Goal: Task Accomplishment & Management: Use online tool/utility

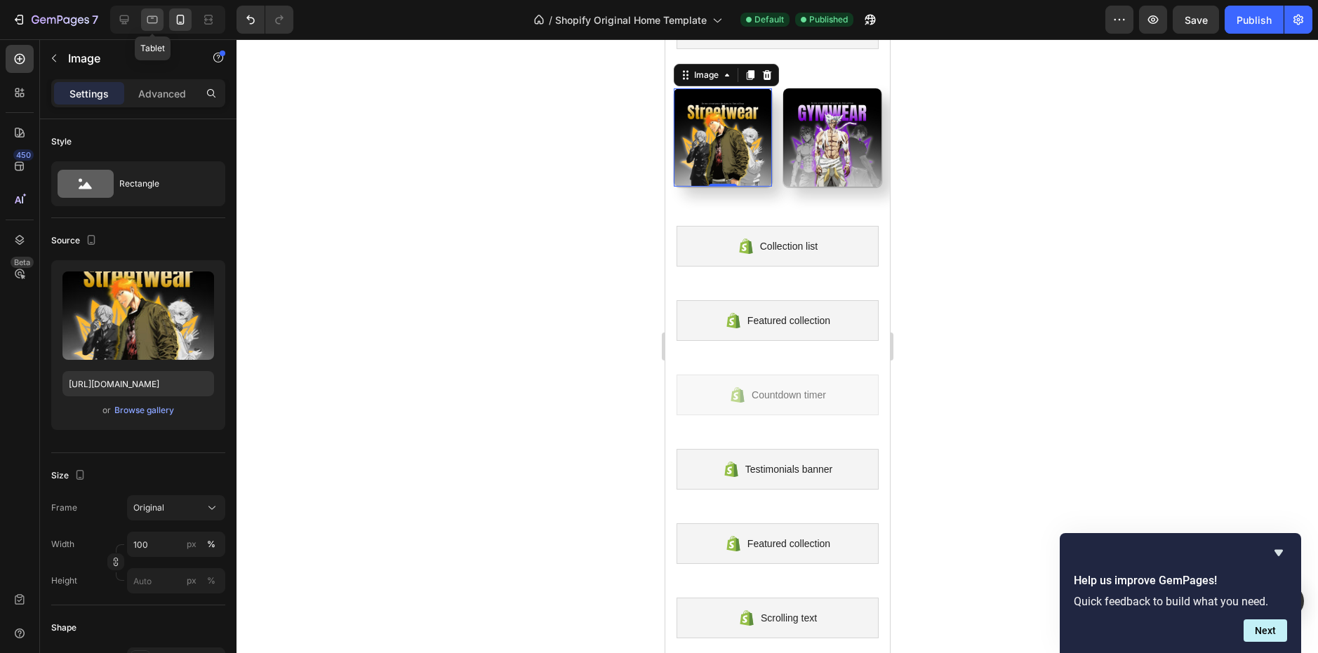
scroll to position [301, 0]
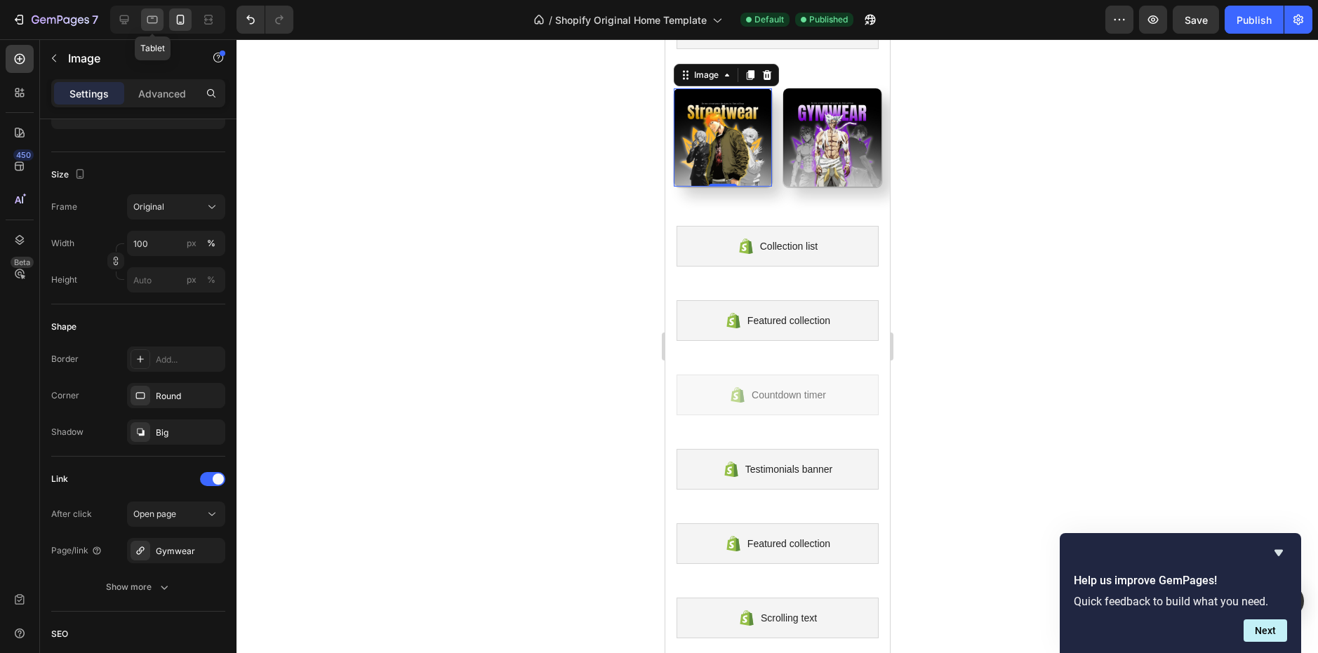
click at [143, 19] on div at bounding box center [152, 19] width 22 height 22
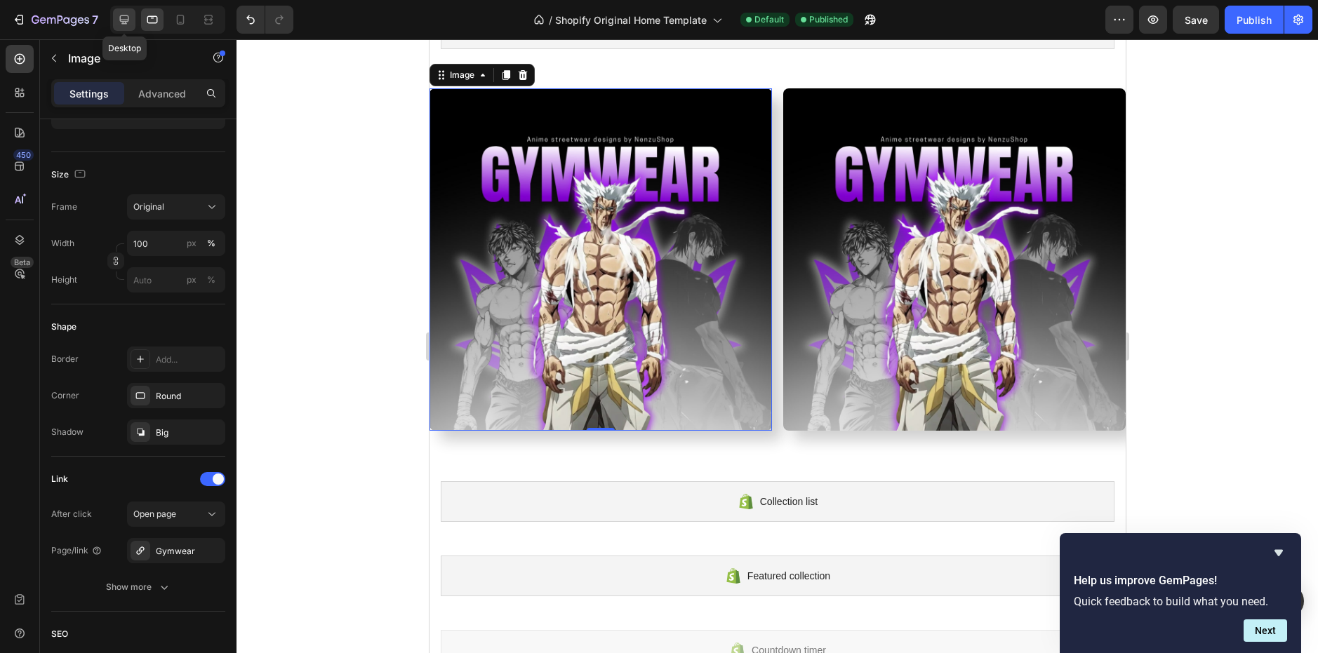
click at [124, 20] on icon at bounding box center [124, 19] width 9 height 9
type input "[URL][DOMAIN_NAME]"
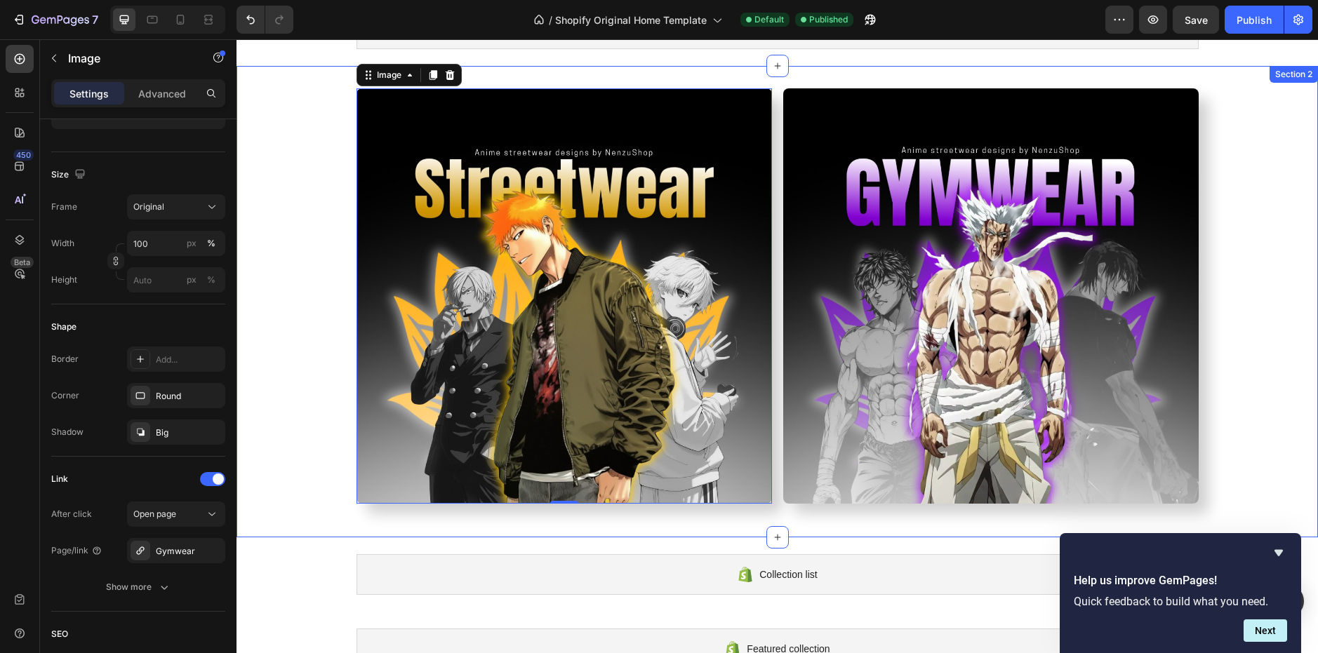
click at [304, 188] on div "Image 0 Image Row" at bounding box center [778, 301] width 1082 height 427
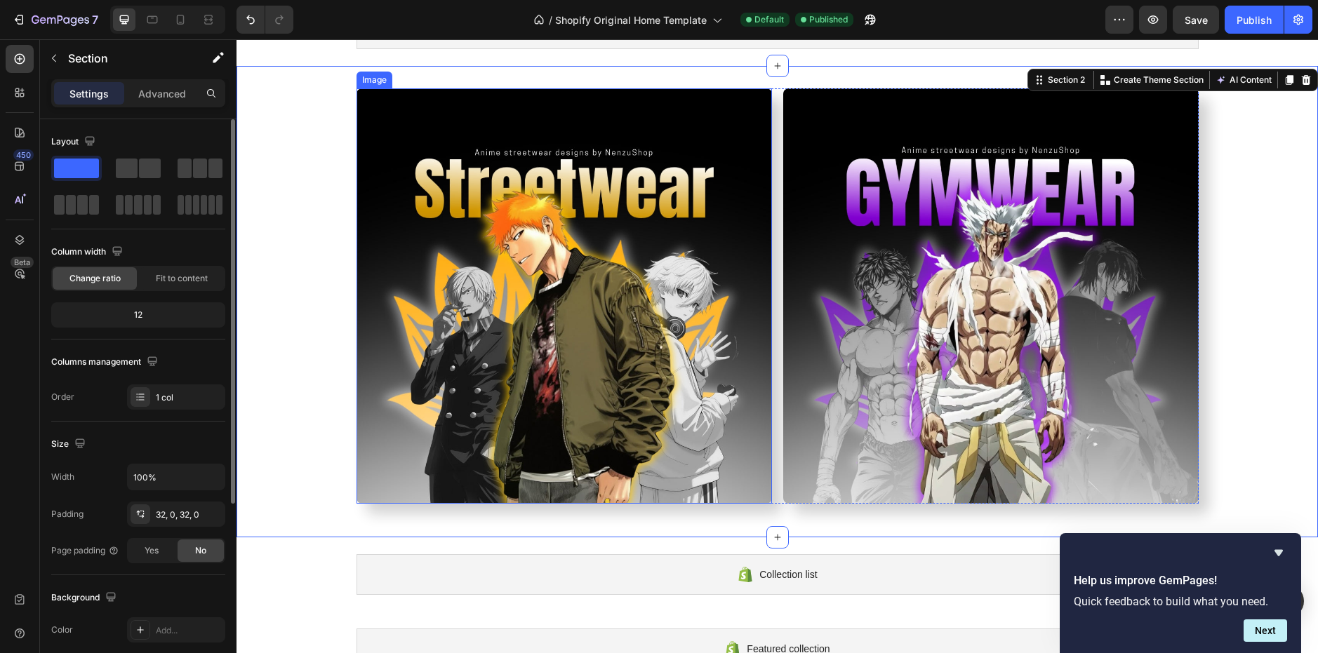
click at [479, 196] on img at bounding box center [565, 296] width 416 height 416
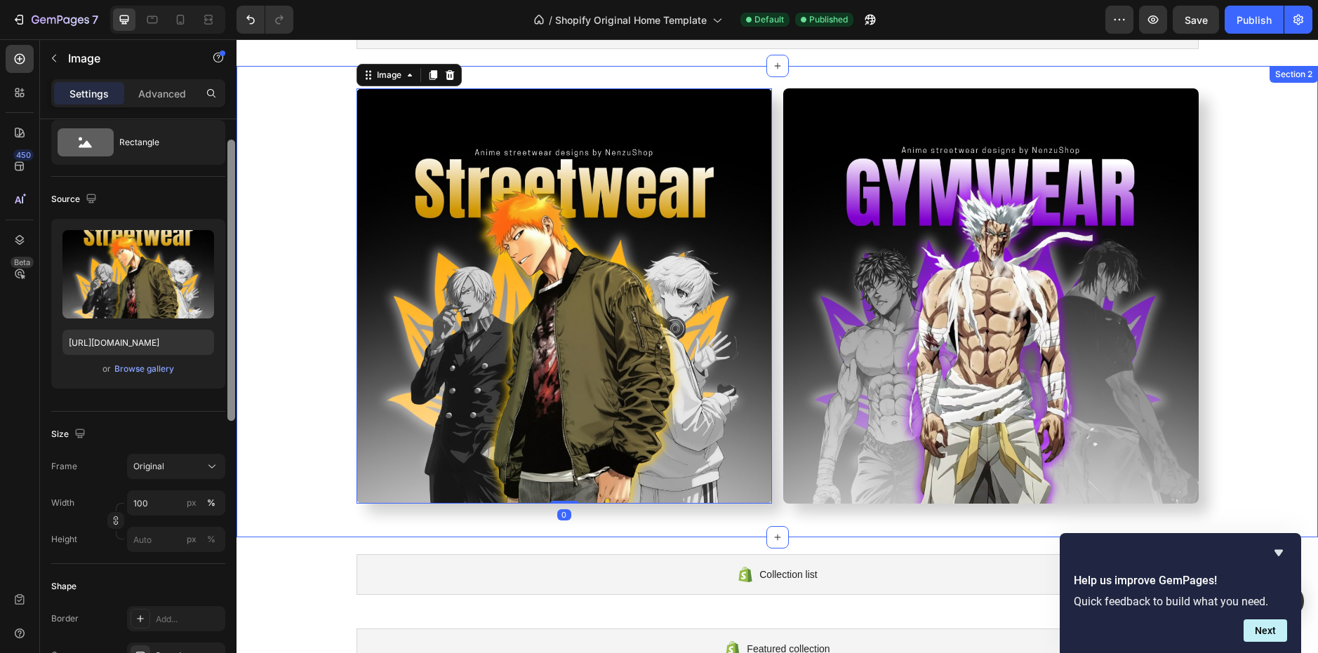
scroll to position [595, 0]
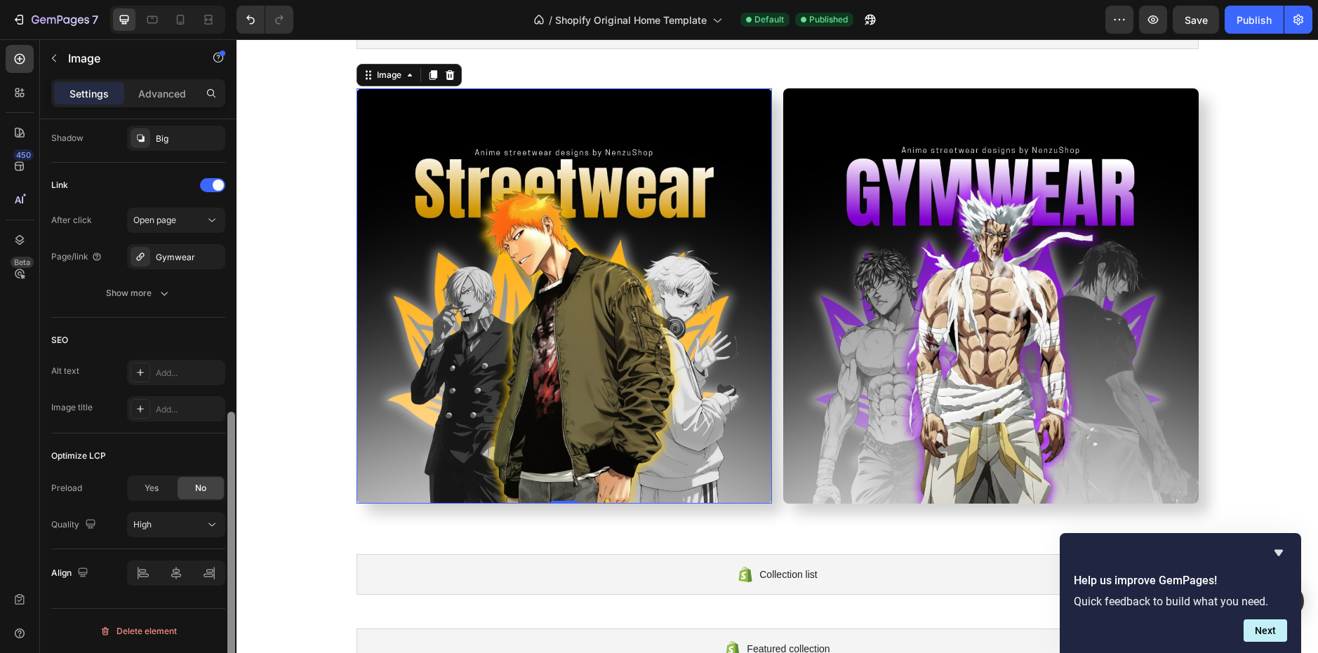
drag, startPoint x: 232, startPoint y: 206, endPoint x: 227, endPoint y: 580, distance: 373.4
click at [228, 595] on div at bounding box center [231, 552] width 8 height 281
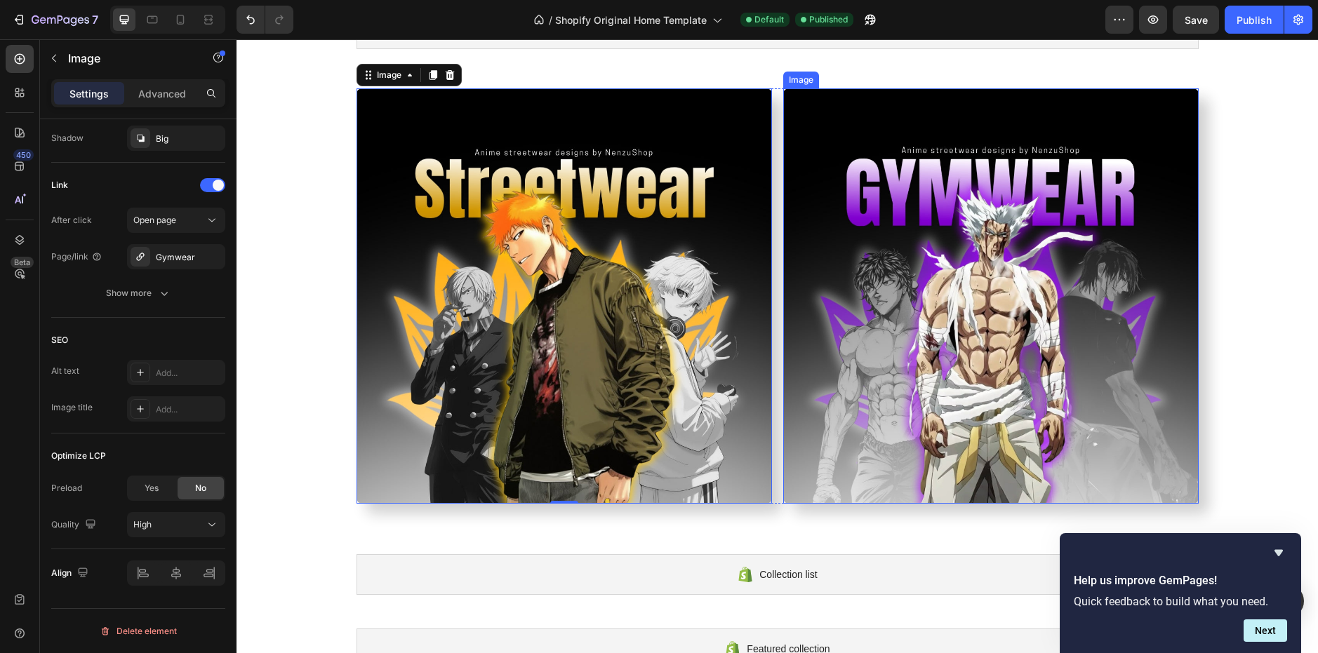
click at [900, 337] on img at bounding box center [991, 296] width 416 height 416
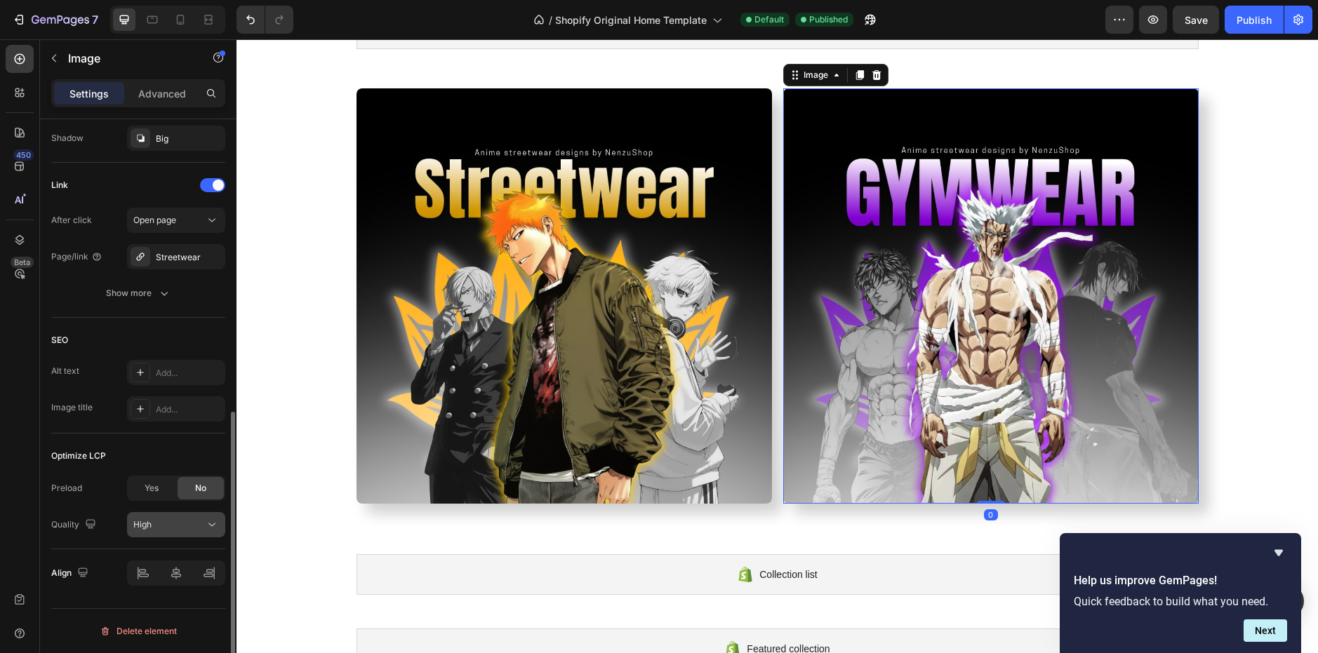
click at [178, 521] on div "High" at bounding box center [169, 525] width 72 height 13
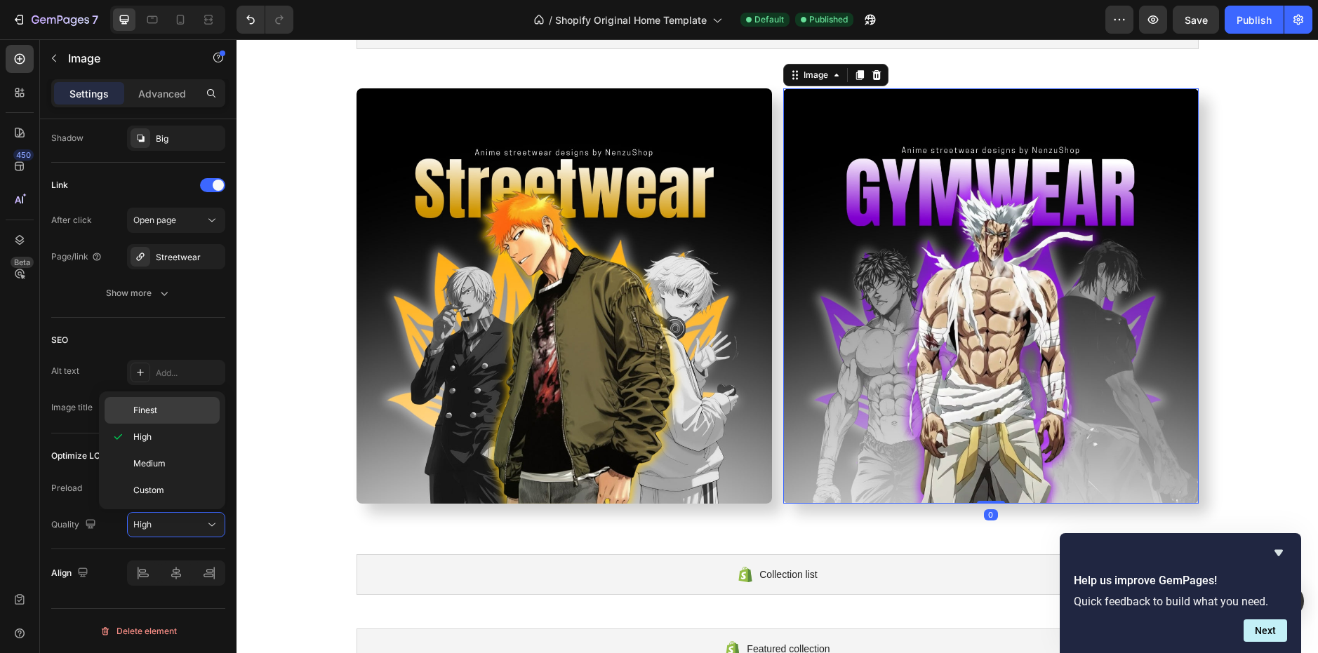
click at [172, 419] on div "Finest" at bounding box center [162, 410] width 115 height 27
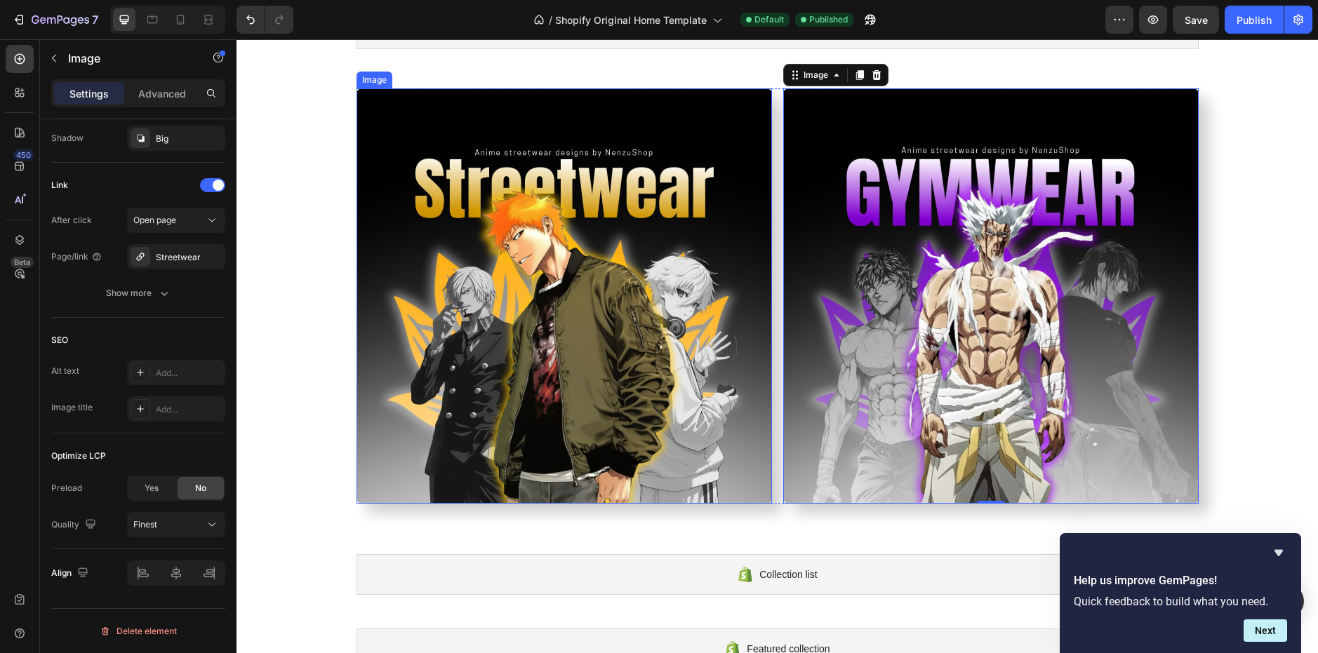
click at [418, 404] on img at bounding box center [565, 296] width 416 height 416
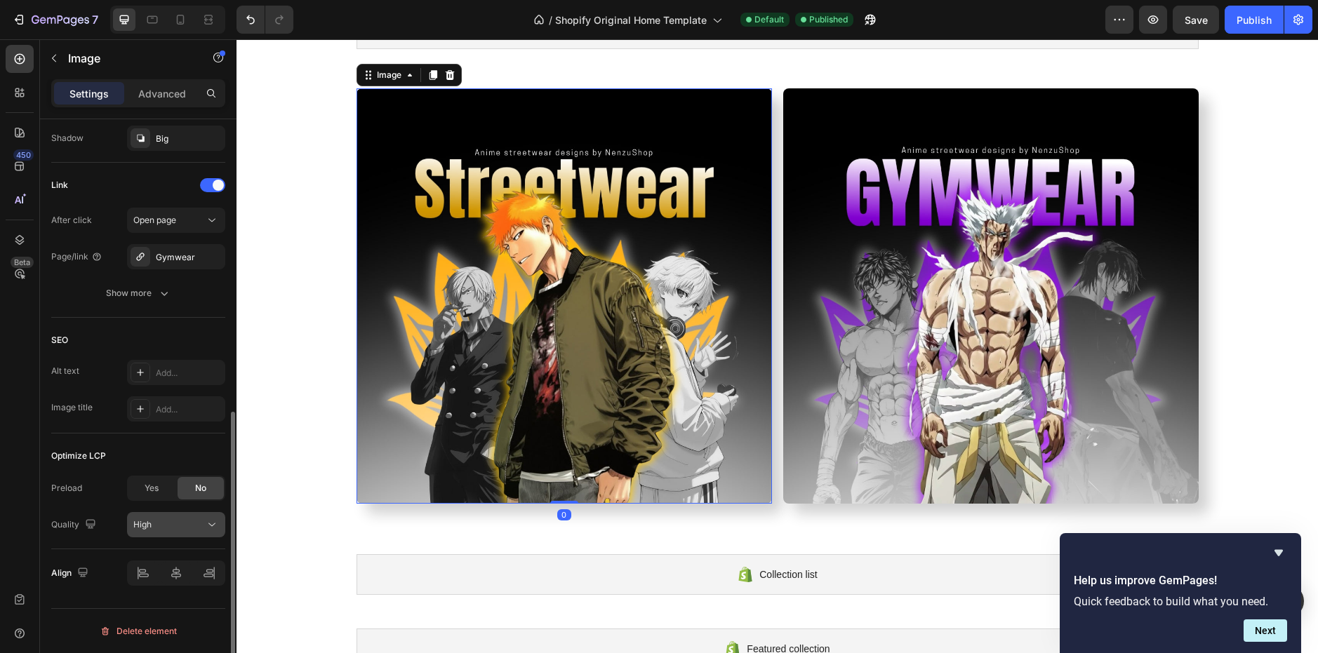
click at [158, 536] on button "High" at bounding box center [176, 524] width 98 height 25
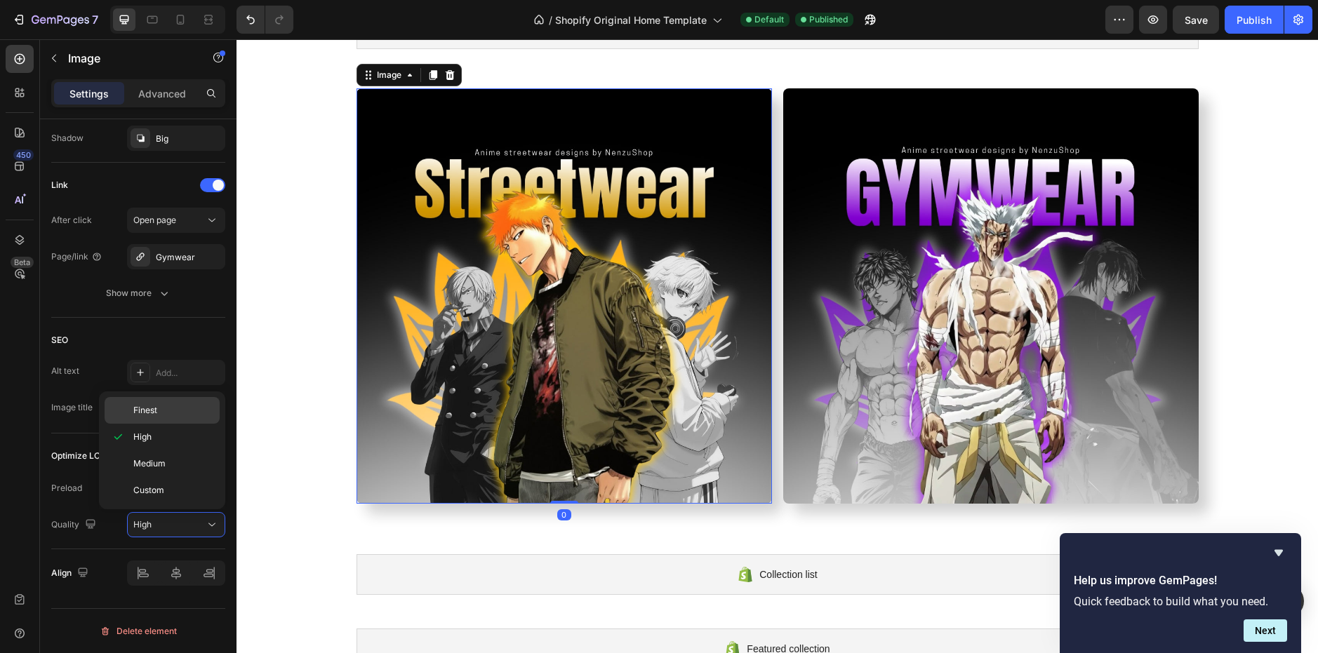
click at [173, 408] on p "Finest" at bounding box center [173, 410] width 80 height 13
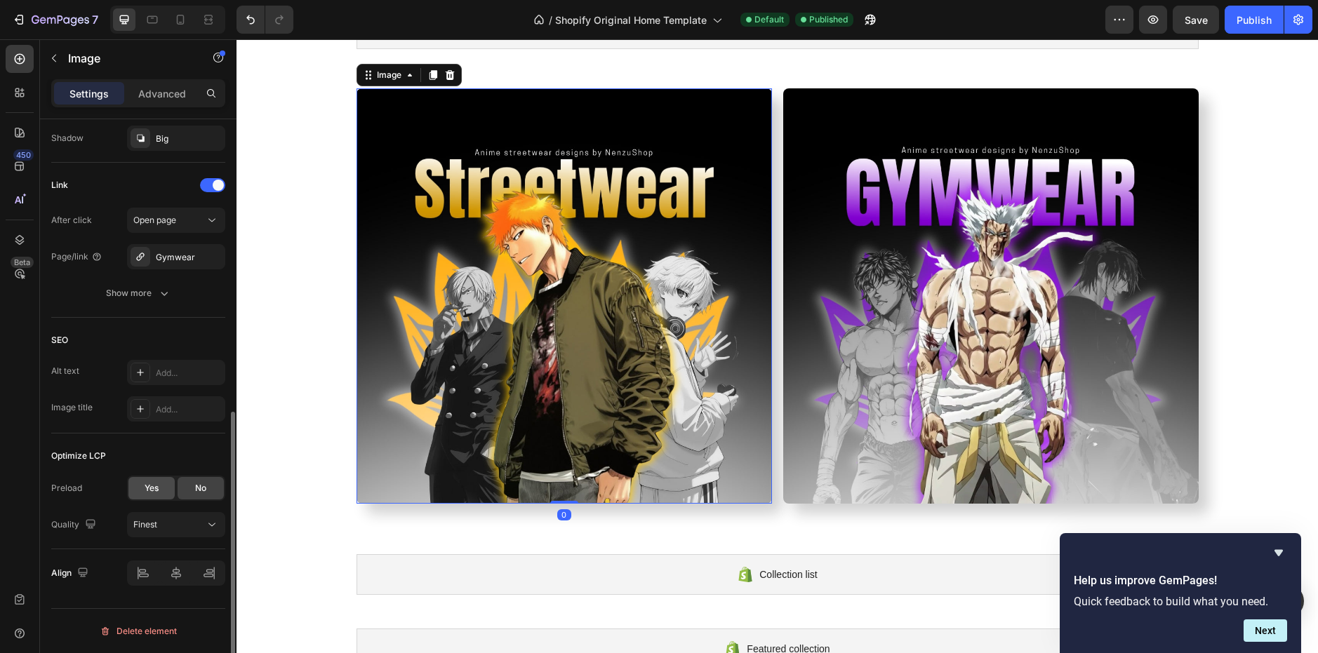
click at [148, 491] on span "Yes" at bounding box center [152, 488] width 14 height 13
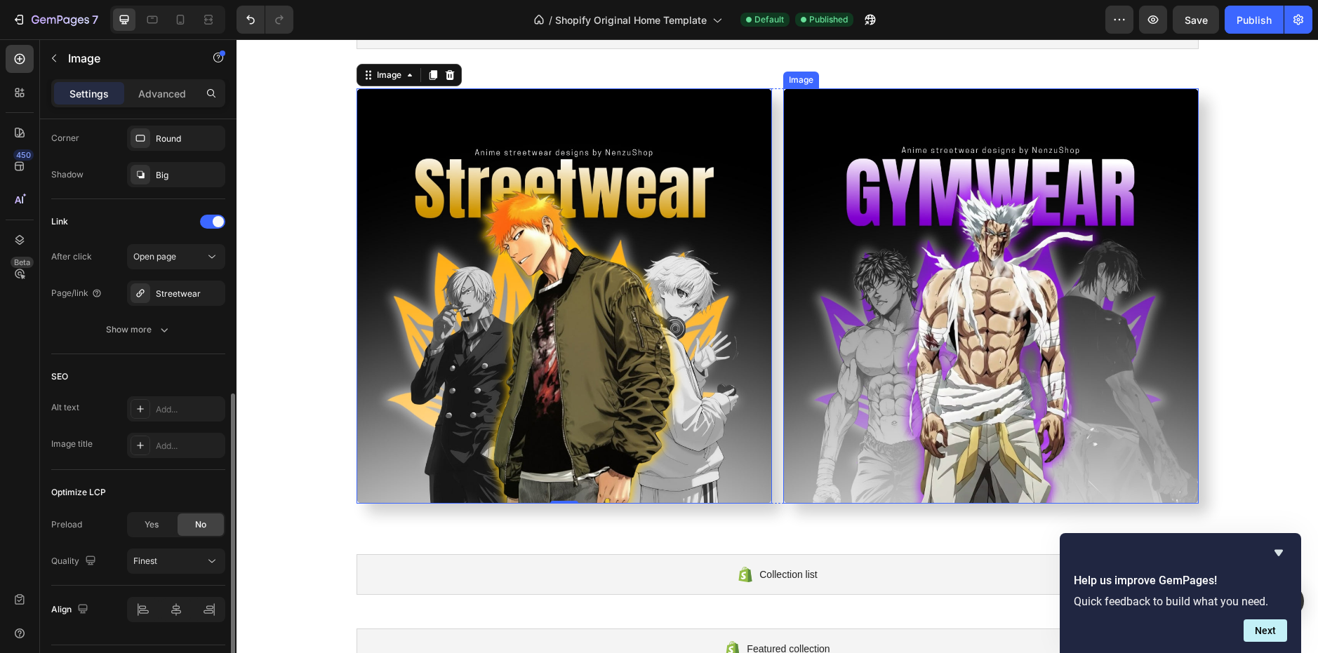
click at [870, 368] on img at bounding box center [991, 296] width 416 height 416
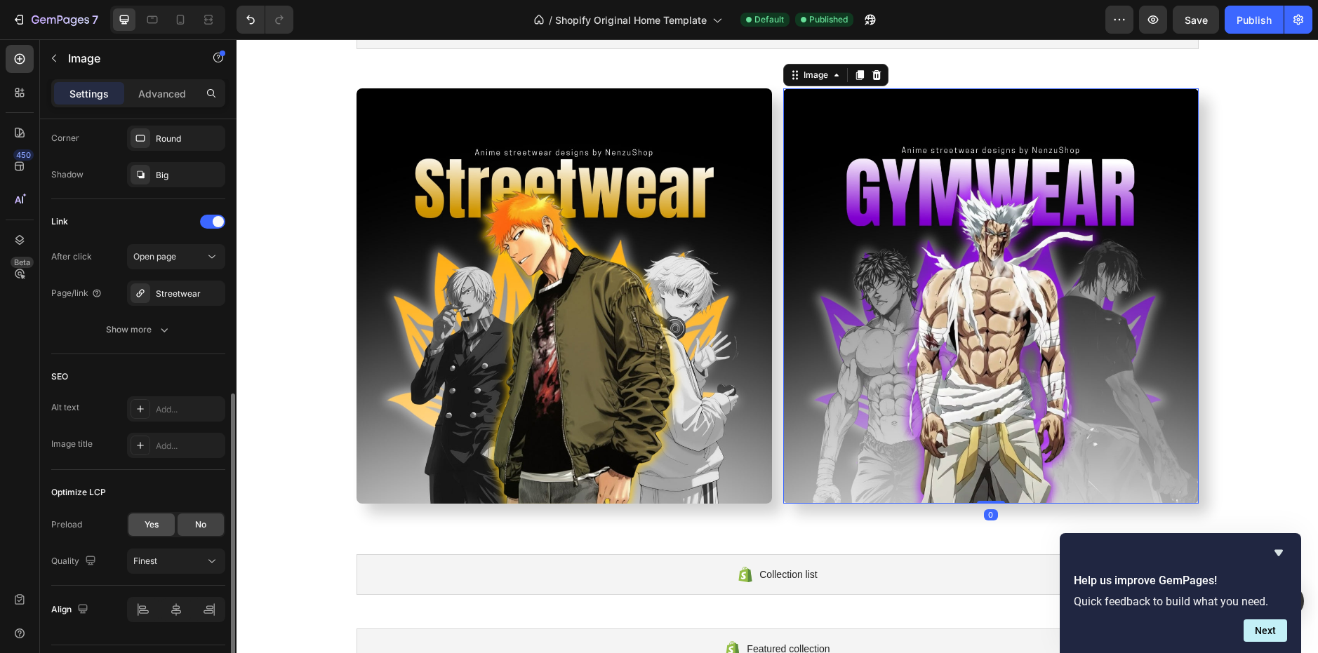
click at [150, 521] on span "Yes" at bounding box center [152, 525] width 14 height 13
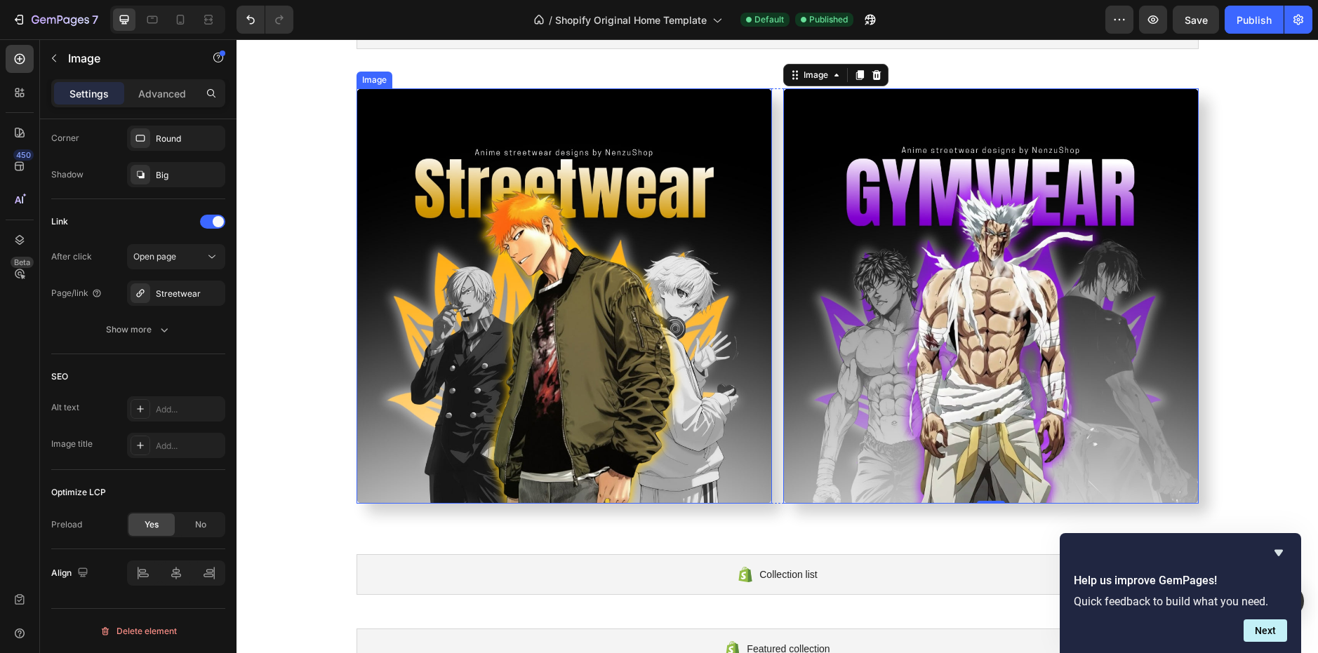
click at [694, 237] on img at bounding box center [565, 296] width 416 height 416
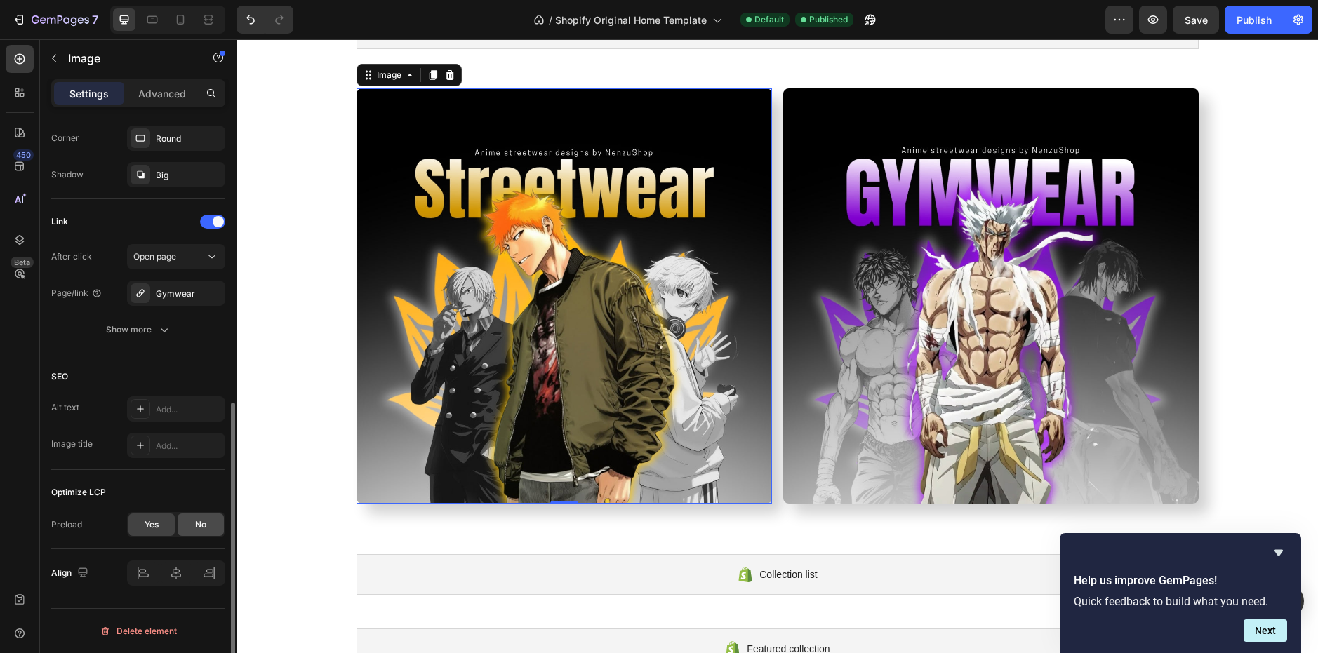
click at [215, 517] on div "No" at bounding box center [201, 525] width 46 height 22
click at [829, 279] on img at bounding box center [991, 296] width 416 height 416
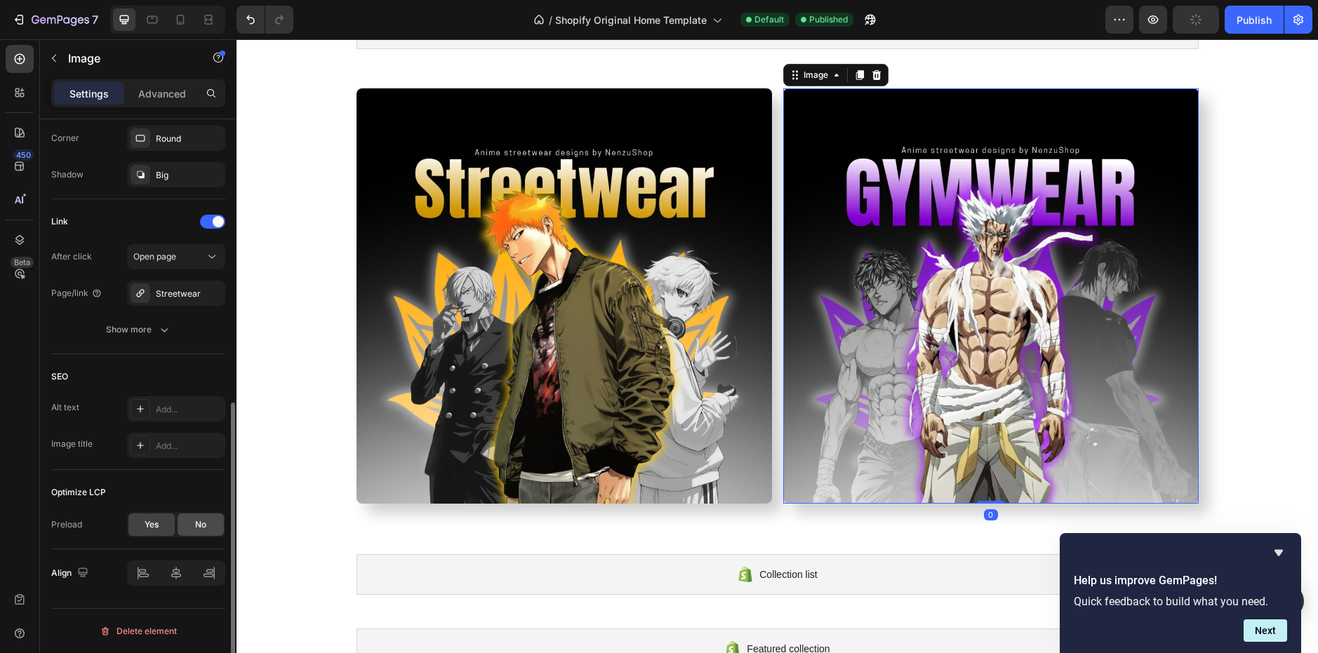
click at [220, 518] on div "No" at bounding box center [201, 525] width 46 height 22
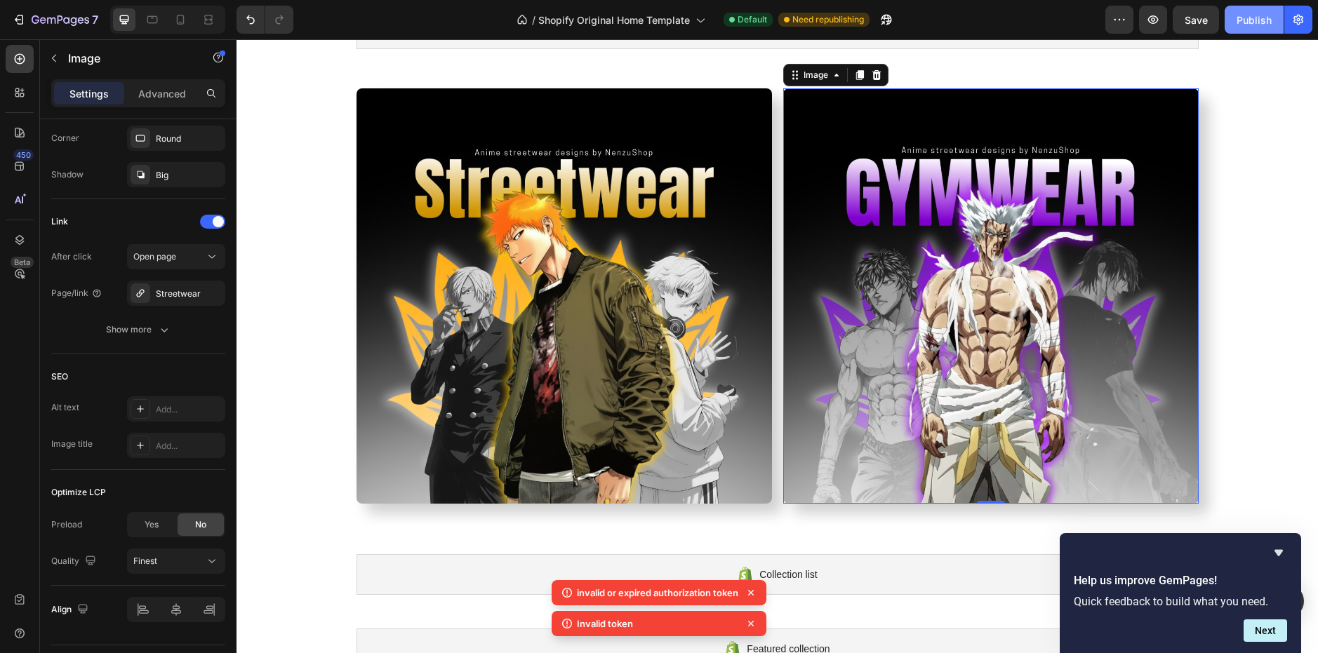
click at [1256, 25] on div "Publish" at bounding box center [1254, 20] width 35 height 15
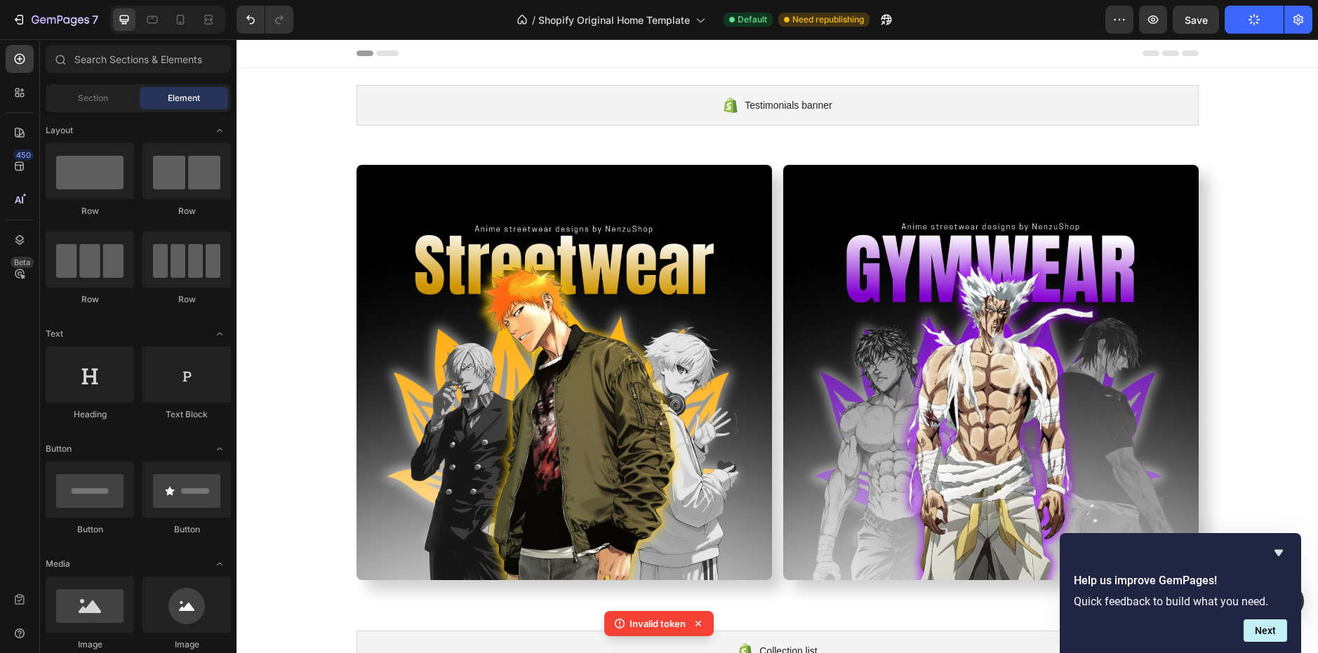
scroll to position [77, 0]
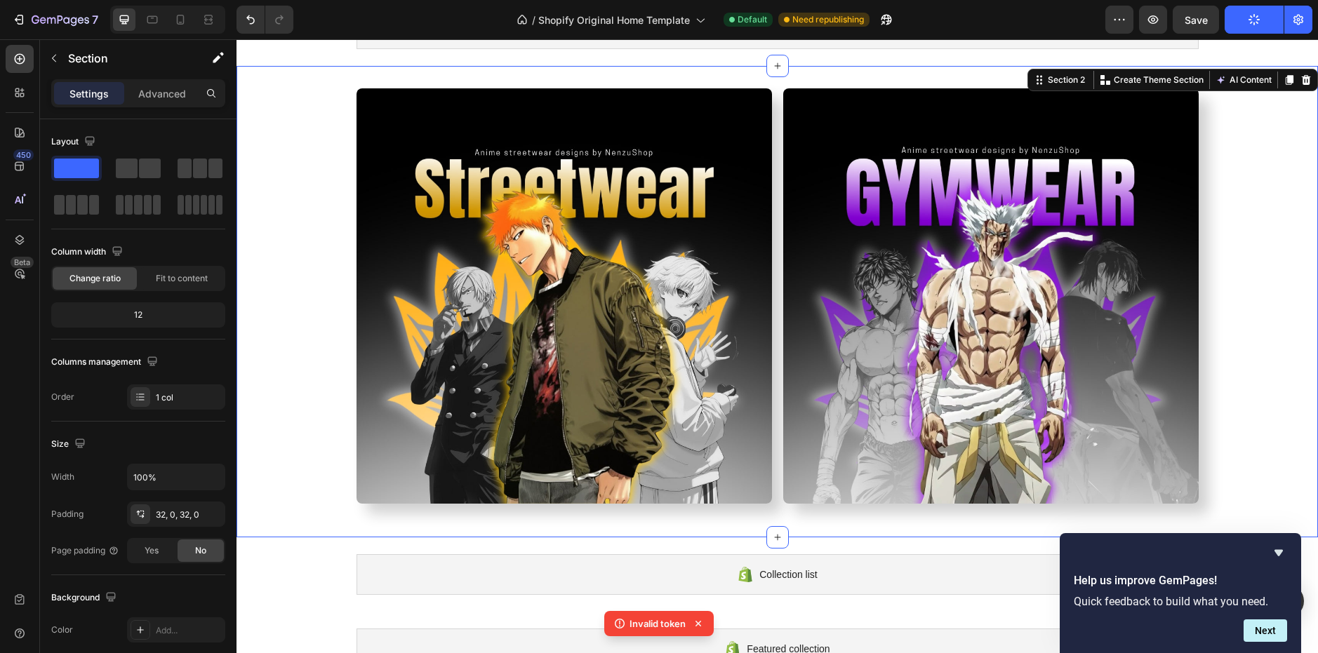
click at [328, 96] on div "Image Image Row" at bounding box center [778, 301] width 1082 height 427
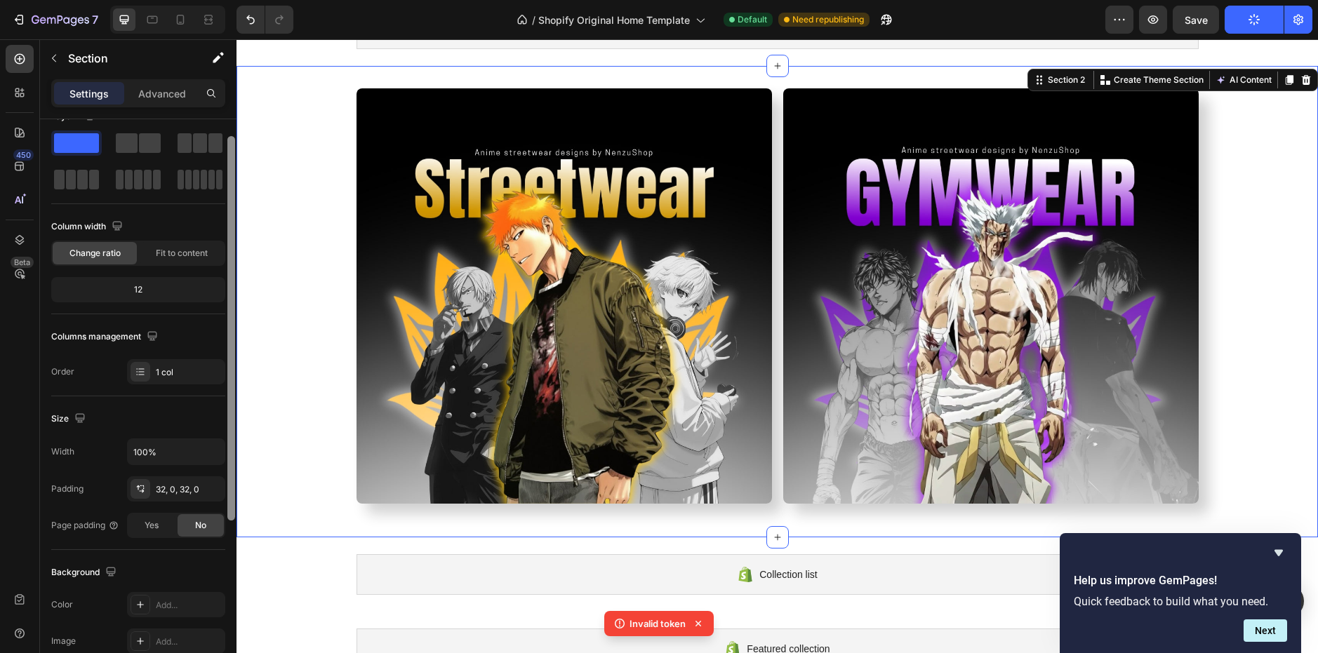
scroll to position [0, 0]
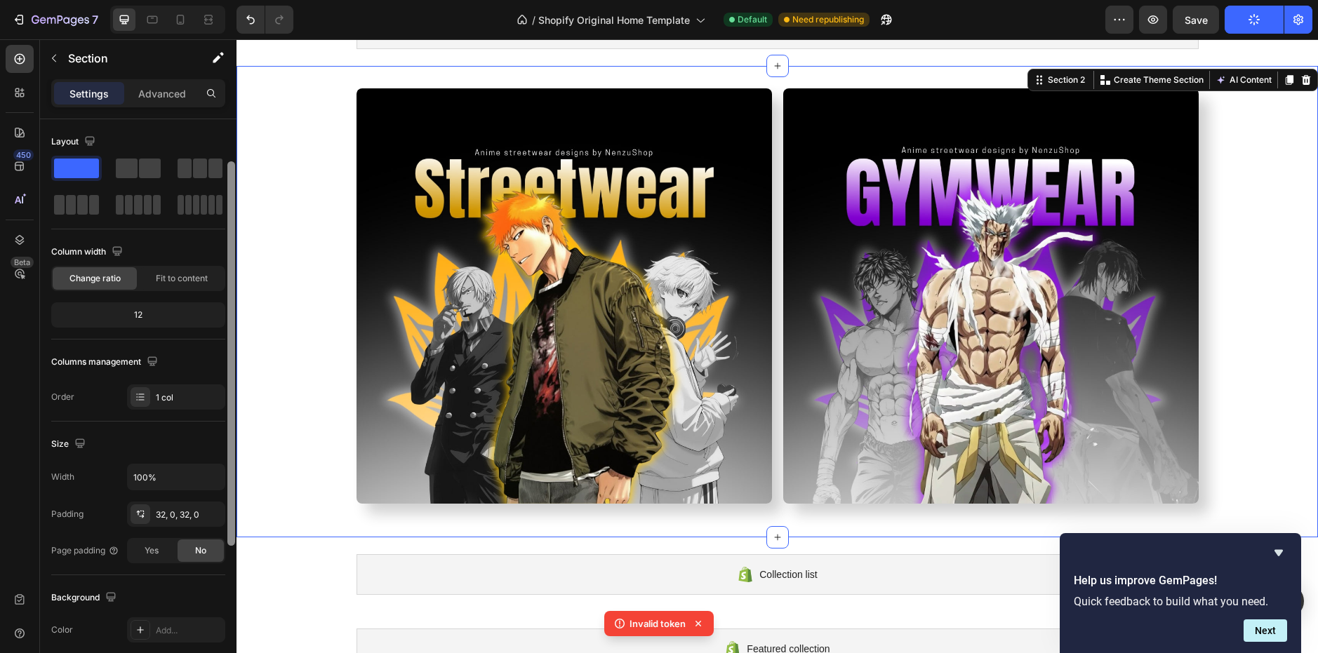
drag, startPoint x: 470, startPoint y: 178, endPoint x: 251, endPoint y: 112, distance: 228.5
click at [56, 62] on icon "button" at bounding box center [53, 58] width 11 height 11
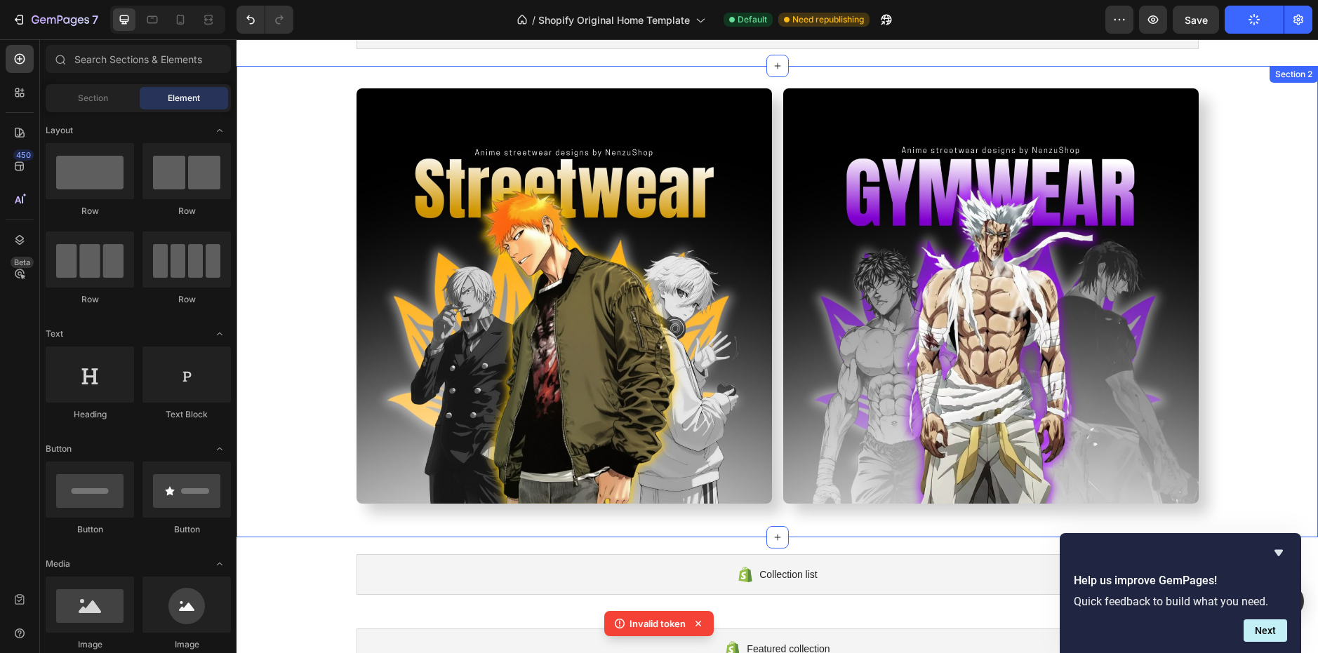
click at [335, 82] on div "Image Image Row Section 2" at bounding box center [778, 302] width 1082 height 472
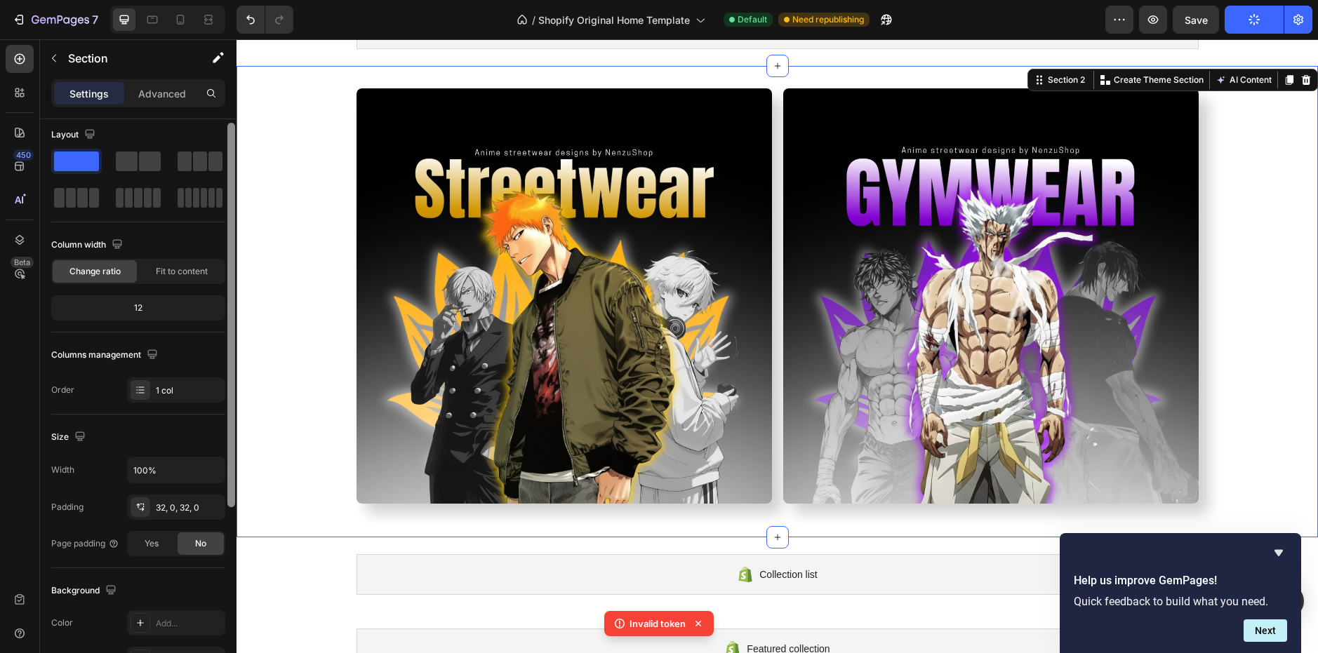
scroll to position [6, 0]
click at [228, 196] on div at bounding box center [231, 316] width 8 height 385
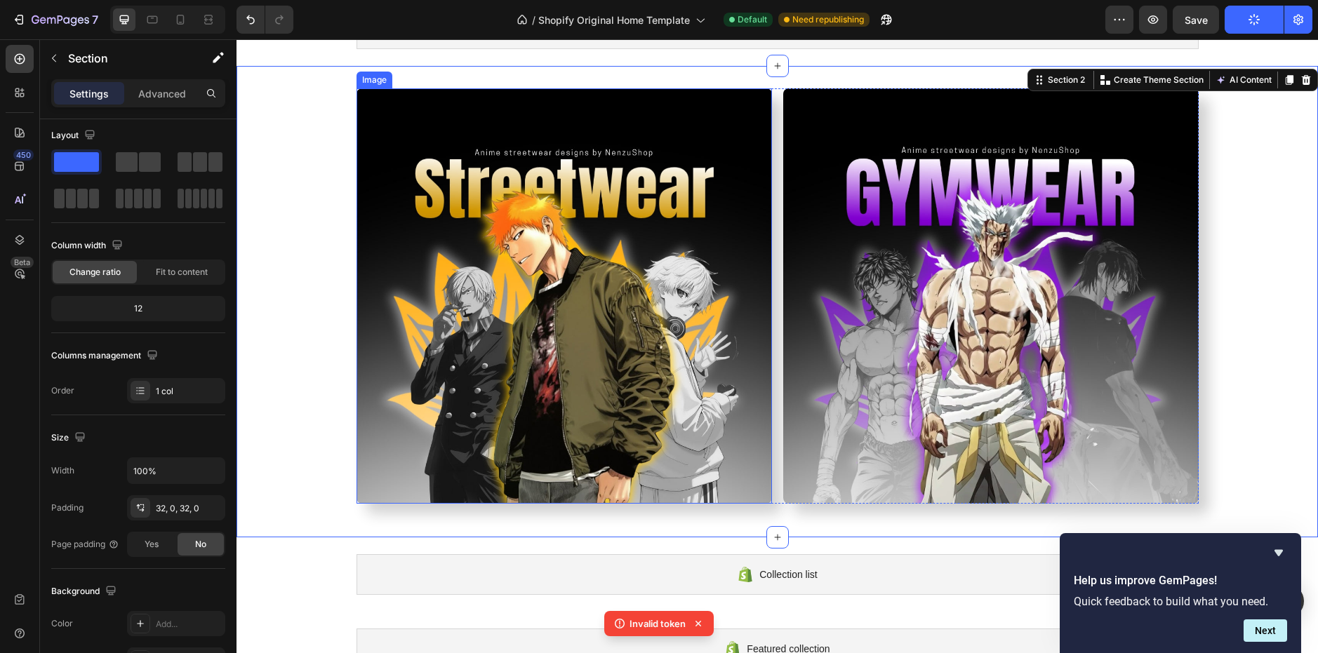
click at [539, 182] on img at bounding box center [565, 296] width 416 height 416
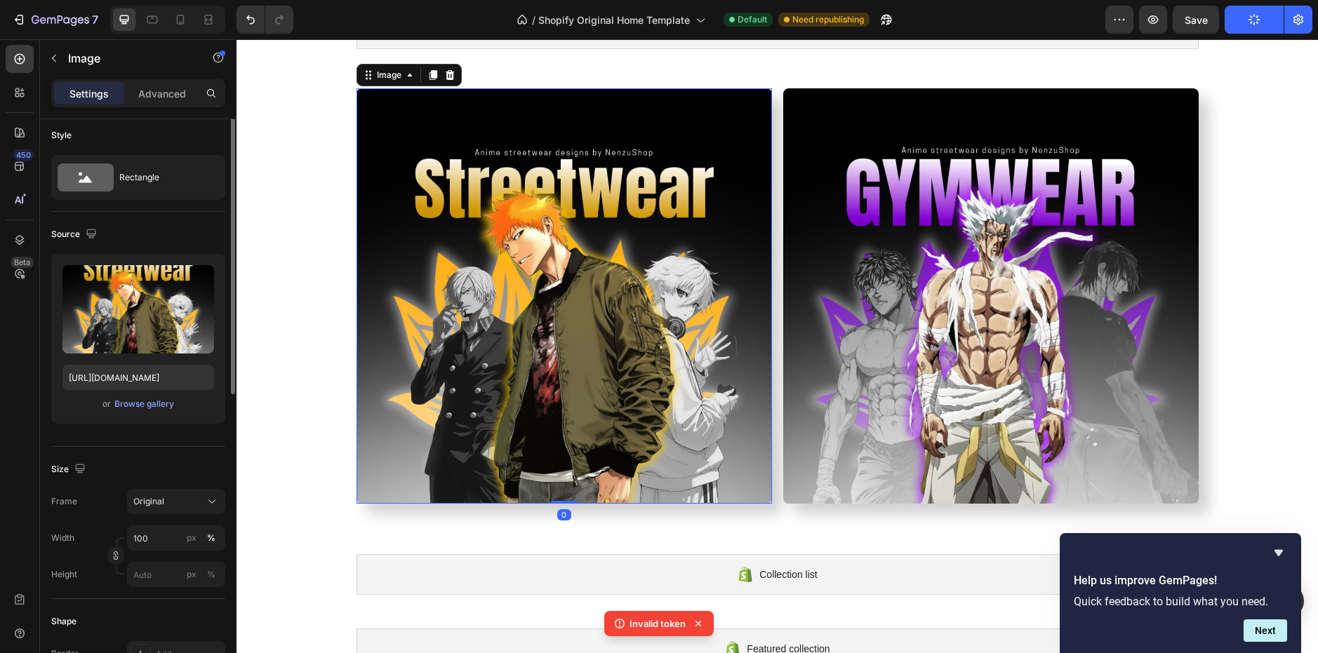
scroll to position [0, 0]
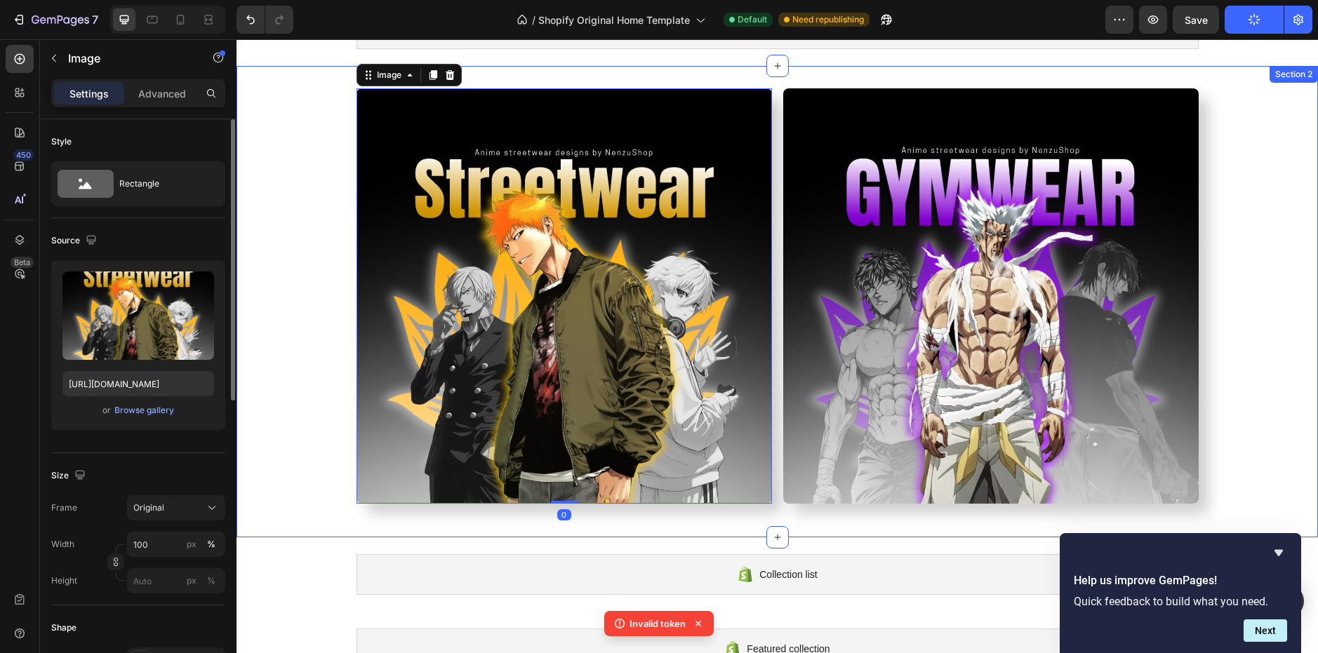
click at [343, 246] on div "Image 0 Image Row" at bounding box center [778, 301] width 1082 height 427
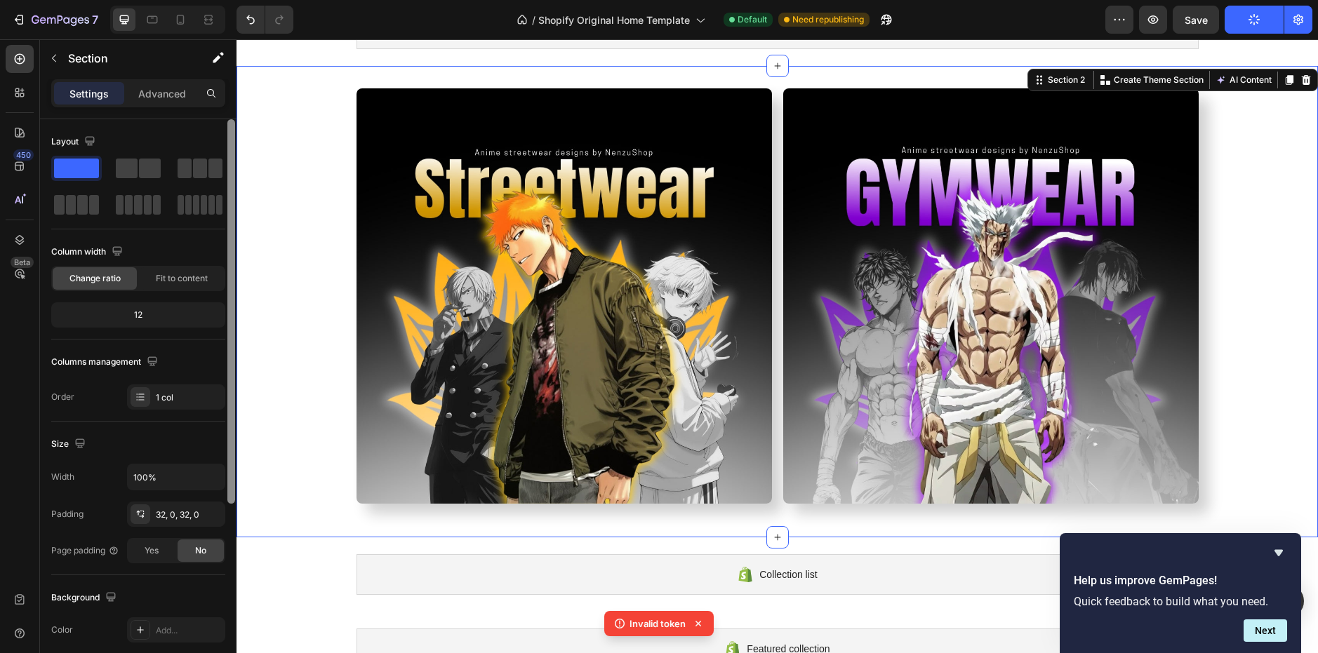
drag, startPoint x: 232, startPoint y: 168, endPoint x: 217, endPoint y: 128, distance: 42.6
click at [217, 128] on div "Layout Column width Change ratio Fit to content 12 Columns management Order 1 c…" at bounding box center [138, 406] width 197 height 574
click at [331, 152] on div "Image Image Row" at bounding box center [778, 301] width 1082 height 427
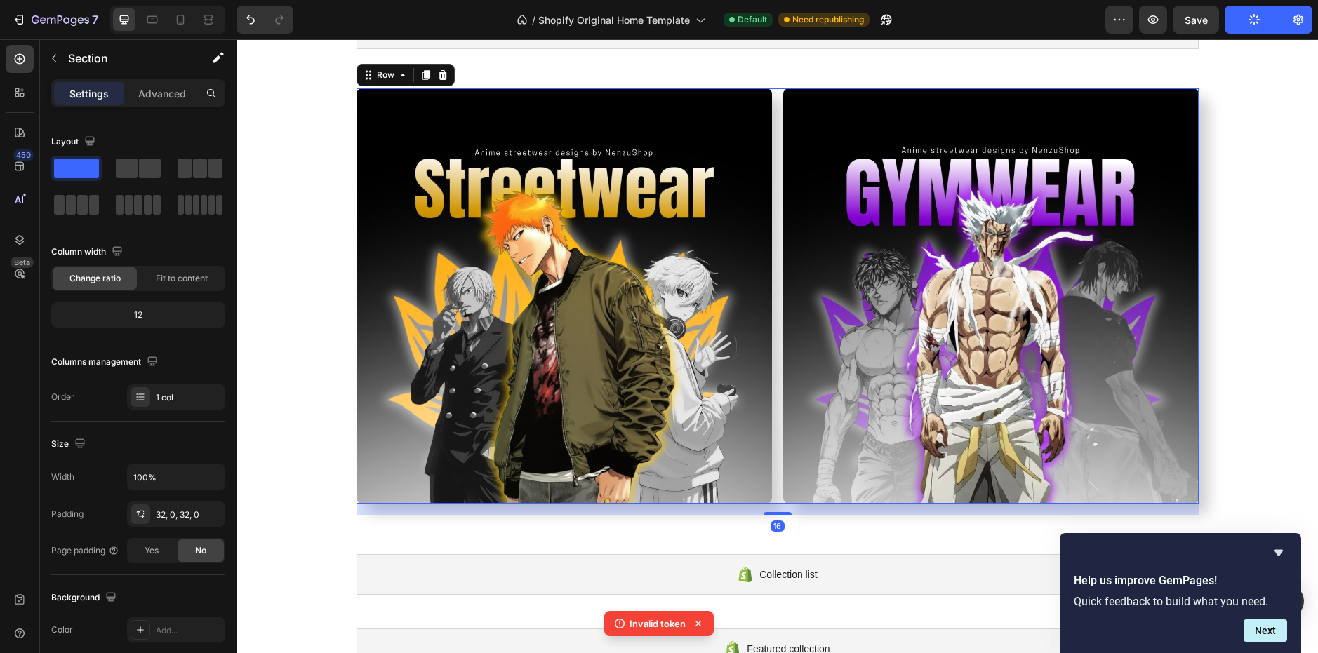
click at [769, 209] on div "Image Image Row 16" at bounding box center [778, 296] width 842 height 416
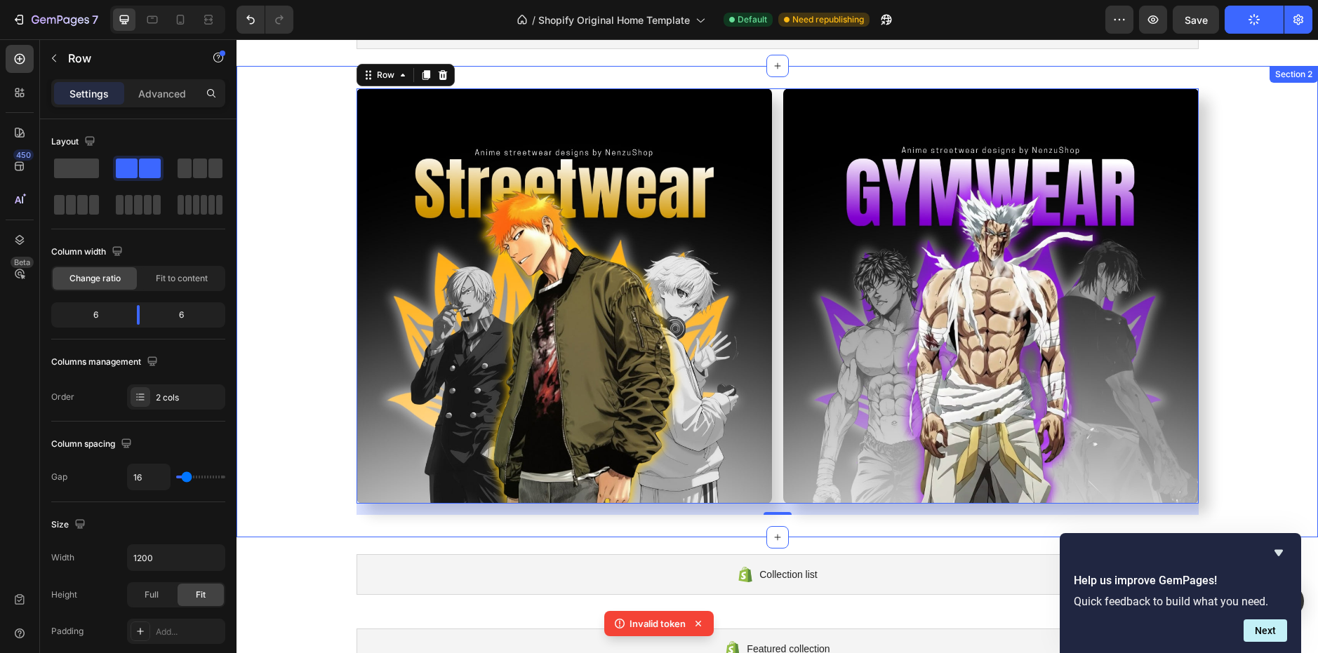
click at [701, 72] on div "Image Image Row 16 Section 2" at bounding box center [778, 302] width 1082 height 472
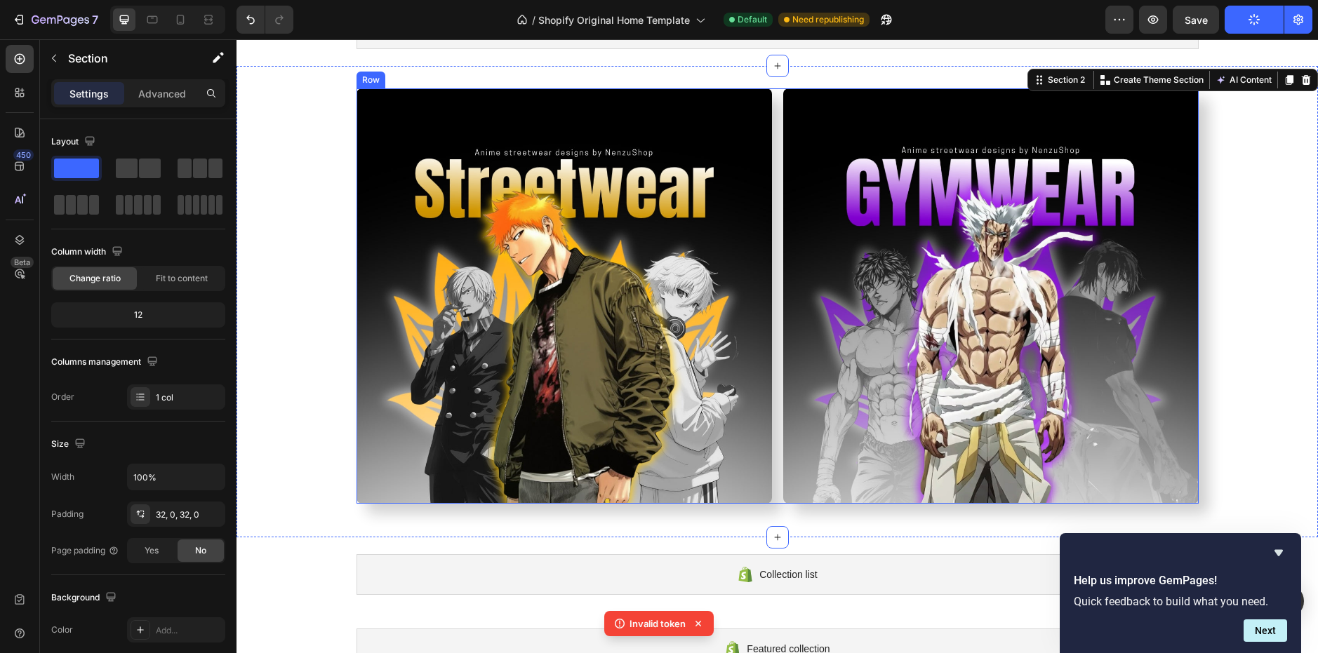
click at [769, 105] on div "Image Image Row" at bounding box center [778, 296] width 842 height 416
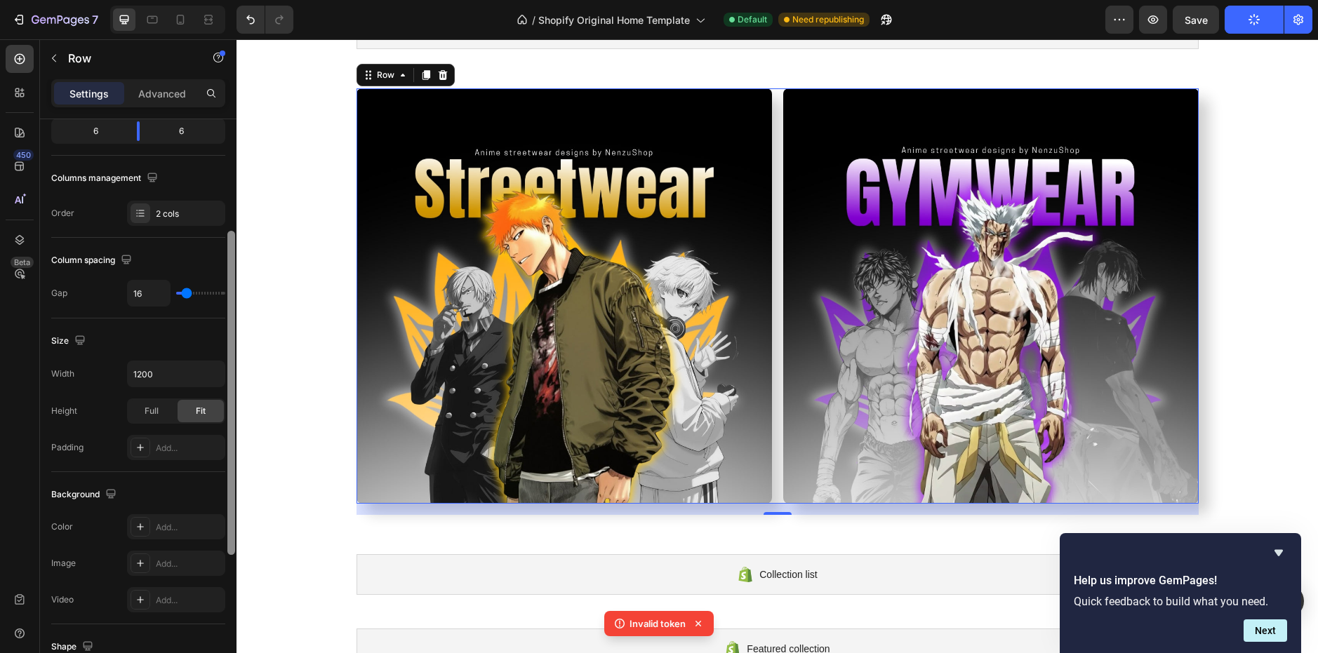
scroll to position [189, 0]
drag, startPoint x: 231, startPoint y: 352, endPoint x: 195, endPoint y: 330, distance: 41.9
click at [222, 440] on div "Layout Column width Change ratio Fit to content 6 6 Columns management Order 2 …" at bounding box center [138, 406] width 197 height 574
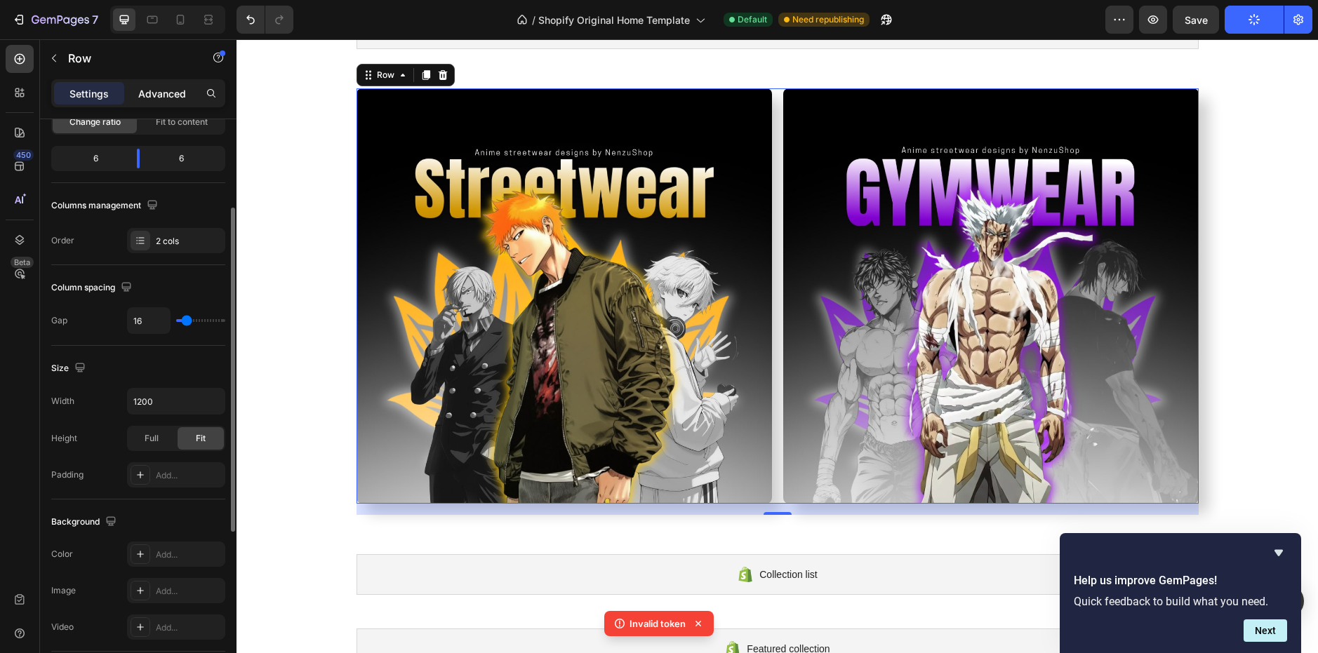
click at [156, 88] on p "Advanced" at bounding box center [162, 93] width 48 height 15
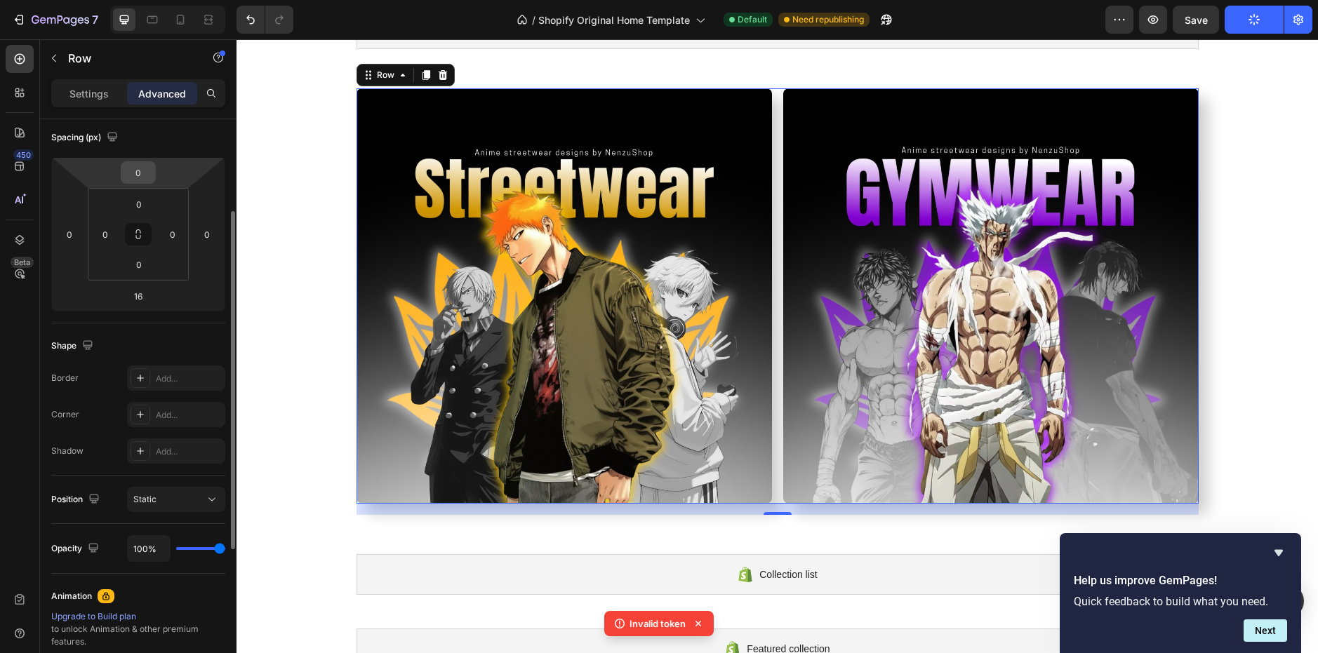
click at [142, 175] on input "0" at bounding box center [138, 172] width 28 height 21
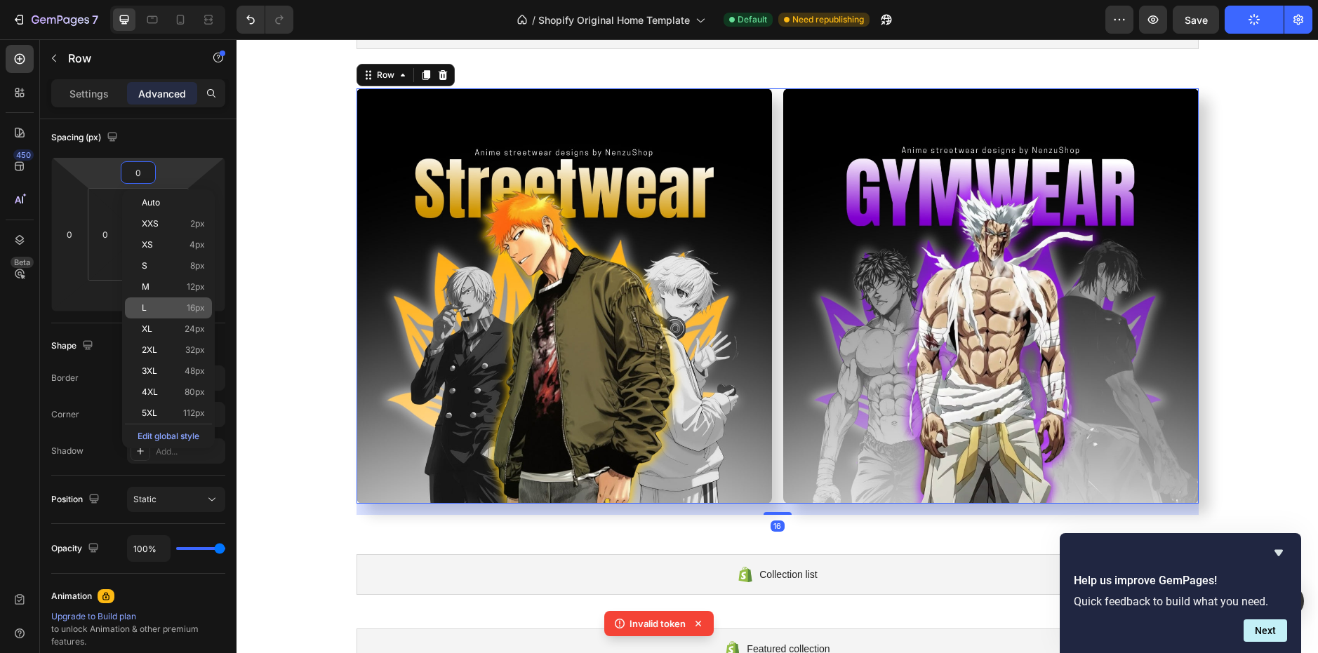
click at [164, 302] on div "L 16px" at bounding box center [168, 308] width 87 height 21
type input "16"
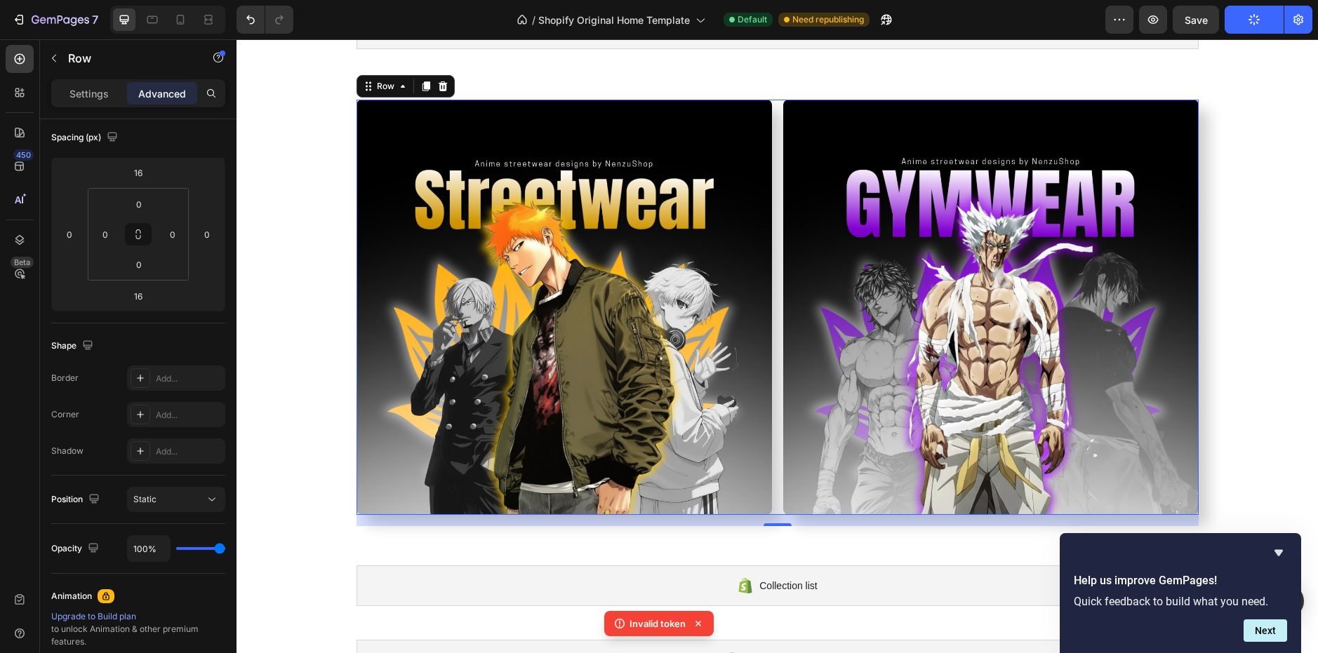
click at [1240, 24] on button "Publish" at bounding box center [1254, 20] width 59 height 28
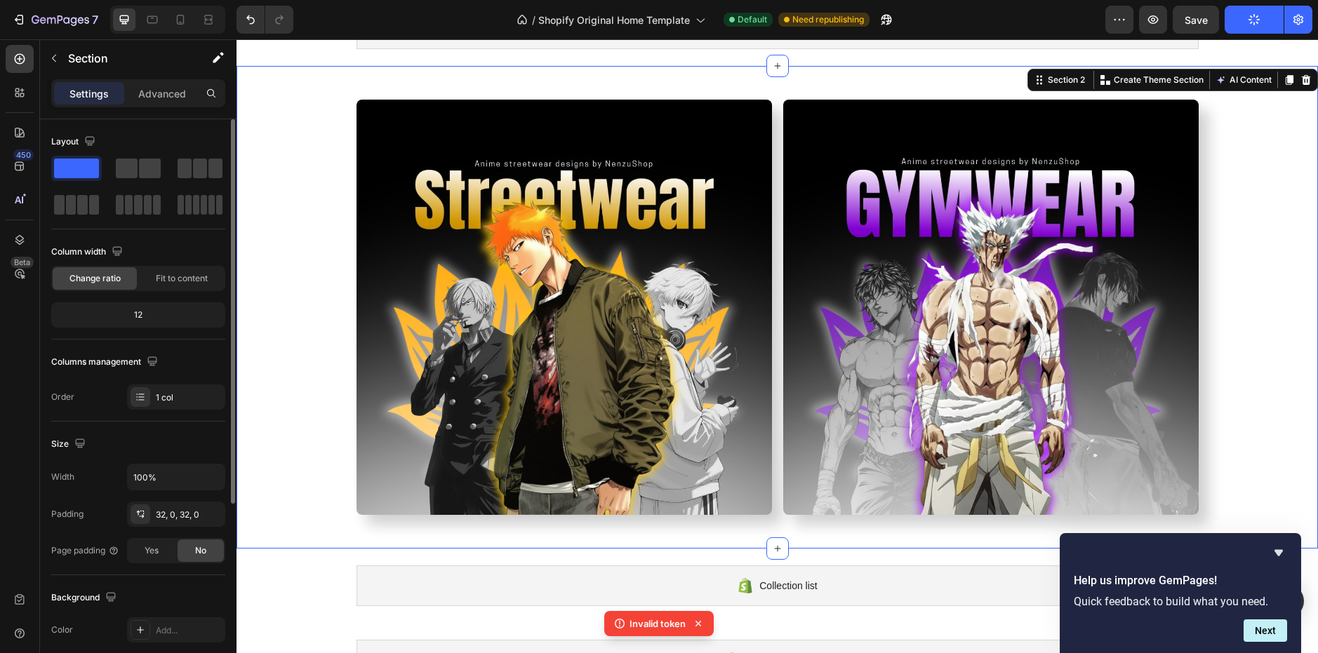
scroll to position [0, 0]
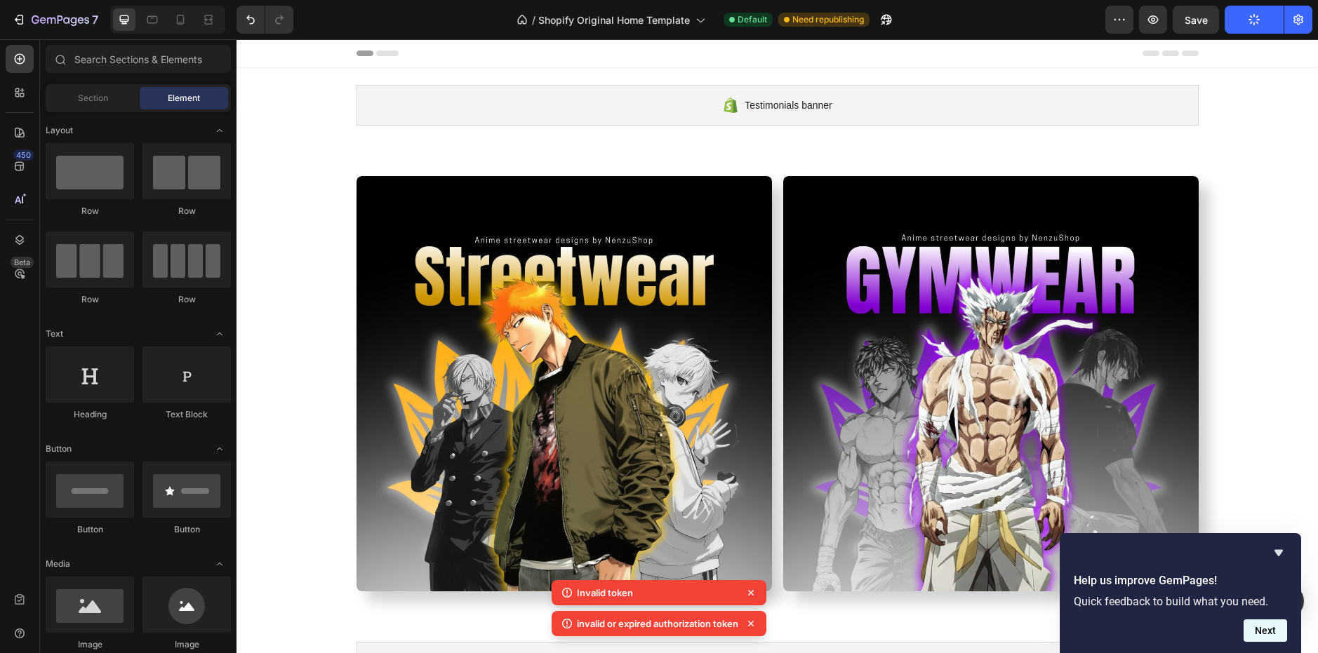
click at [1268, 633] on button "Next" at bounding box center [1266, 631] width 44 height 22
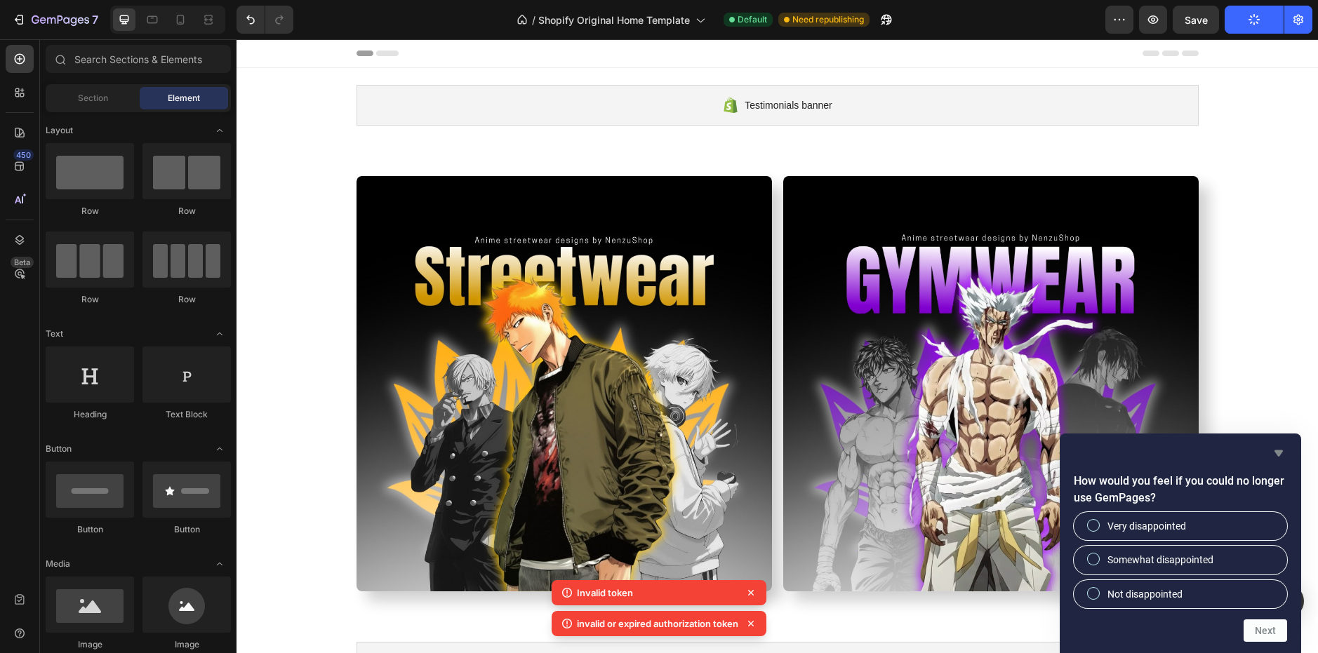
click at [1283, 456] on icon "Hide survey" at bounding box center [1278, 453] width 17 height 17
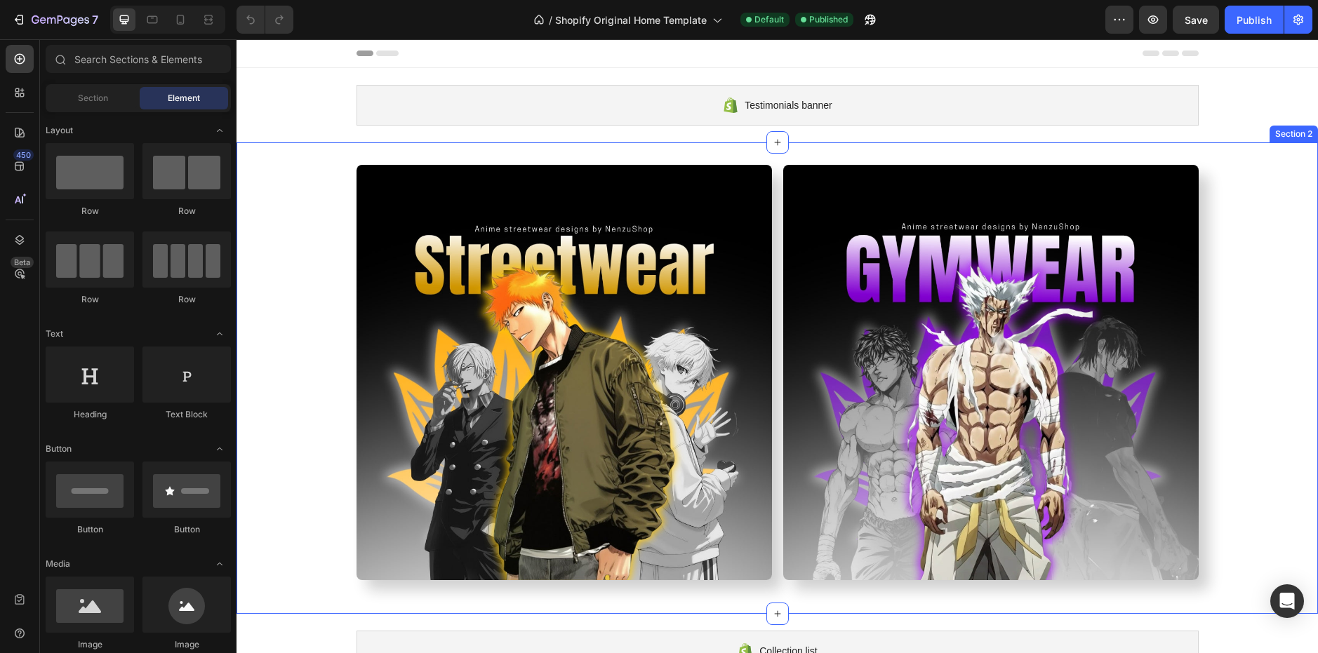
click at [813, 157] on div "Image Image Row Section 2" at bounding box center [778, 378] width 1082 height 472
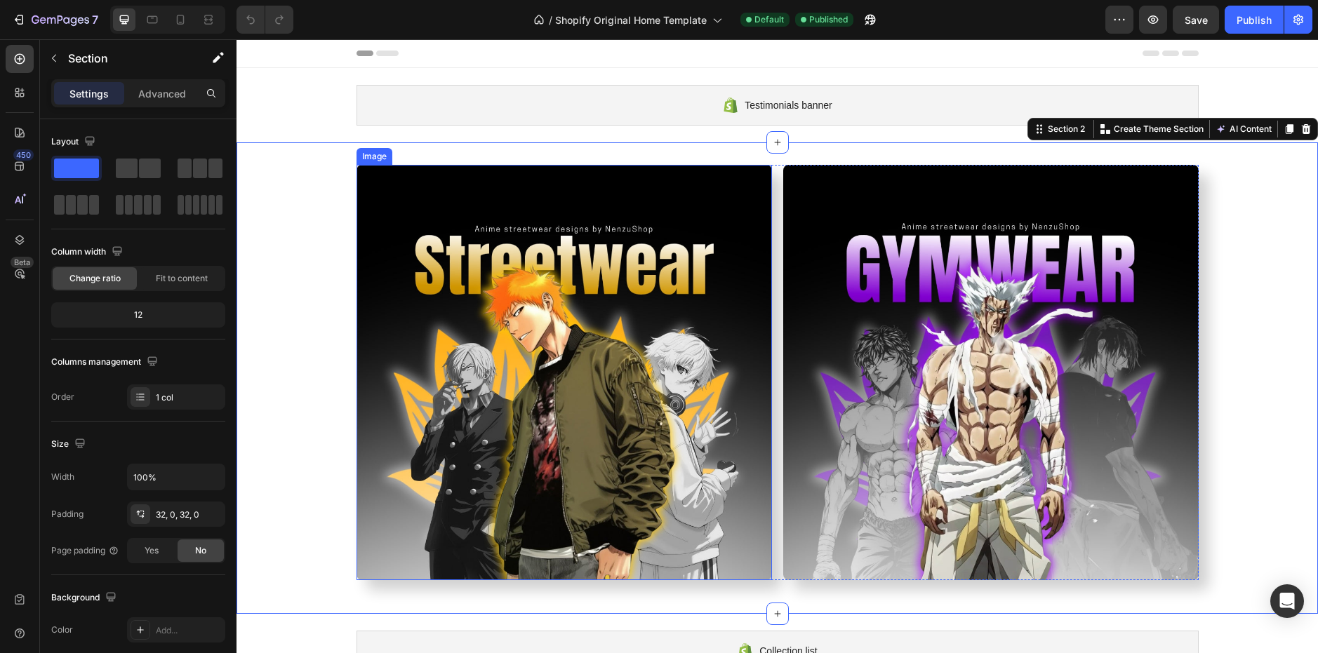
click at [625, 206] on img at bounding box center [565, 373] width 416 height 416
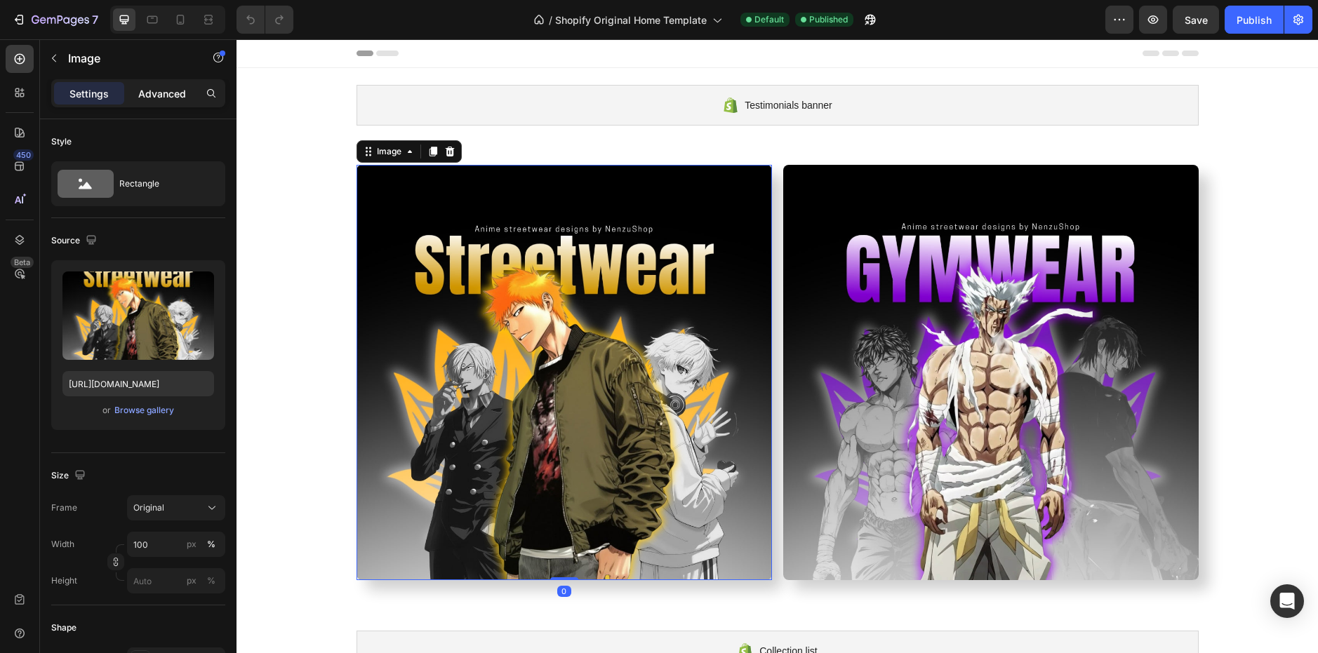
click at [177, 91] on p "Advanced" at bounding box center [162, 93] width 48 height 15
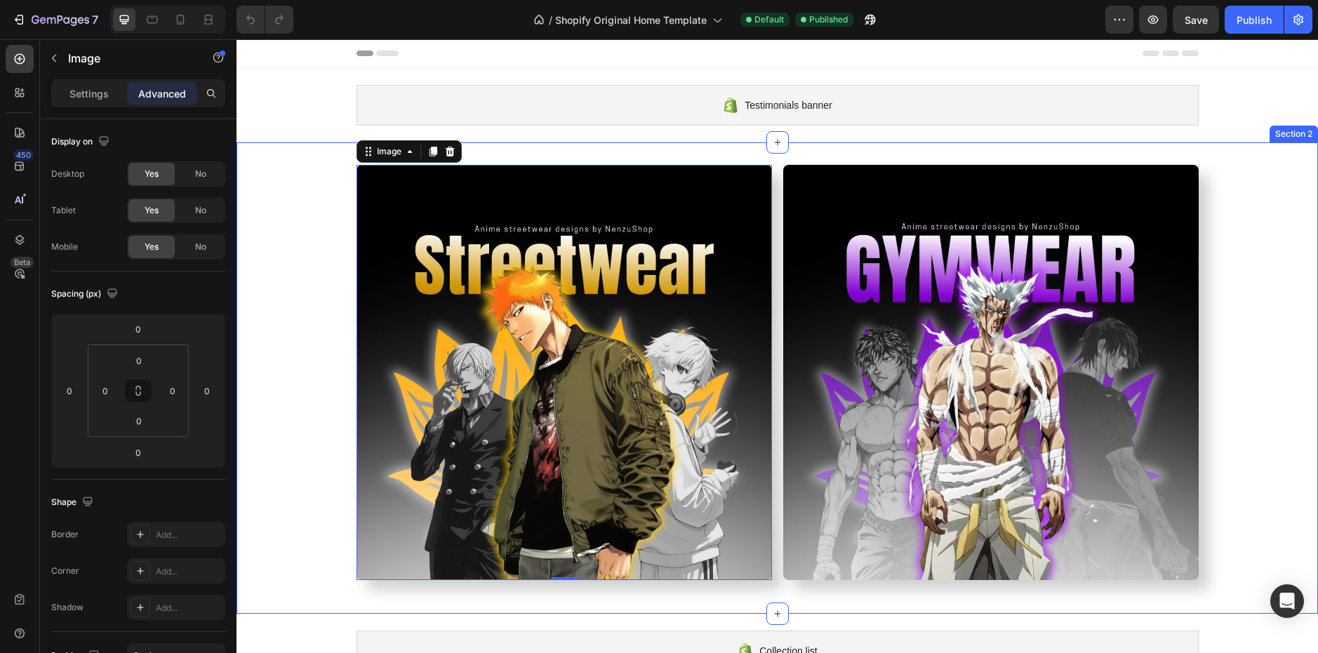
click at [511, 150] on div "Image 0 Image Row Section 2" at bounding box center [778, 378] width 1082 height 472
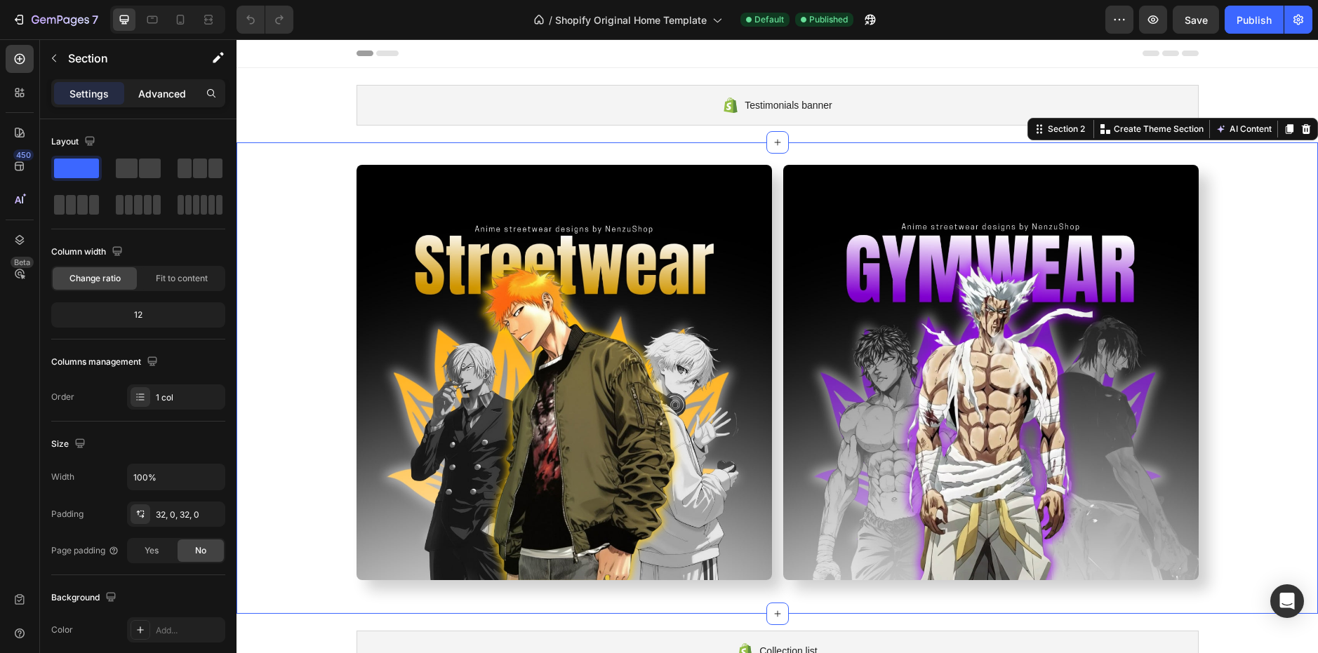
click at [158, 100] on p "Advanced" at bounding box center [162, 93] width 48 height 15
